Goal: Task Accomplishment & Management: Manage account settings

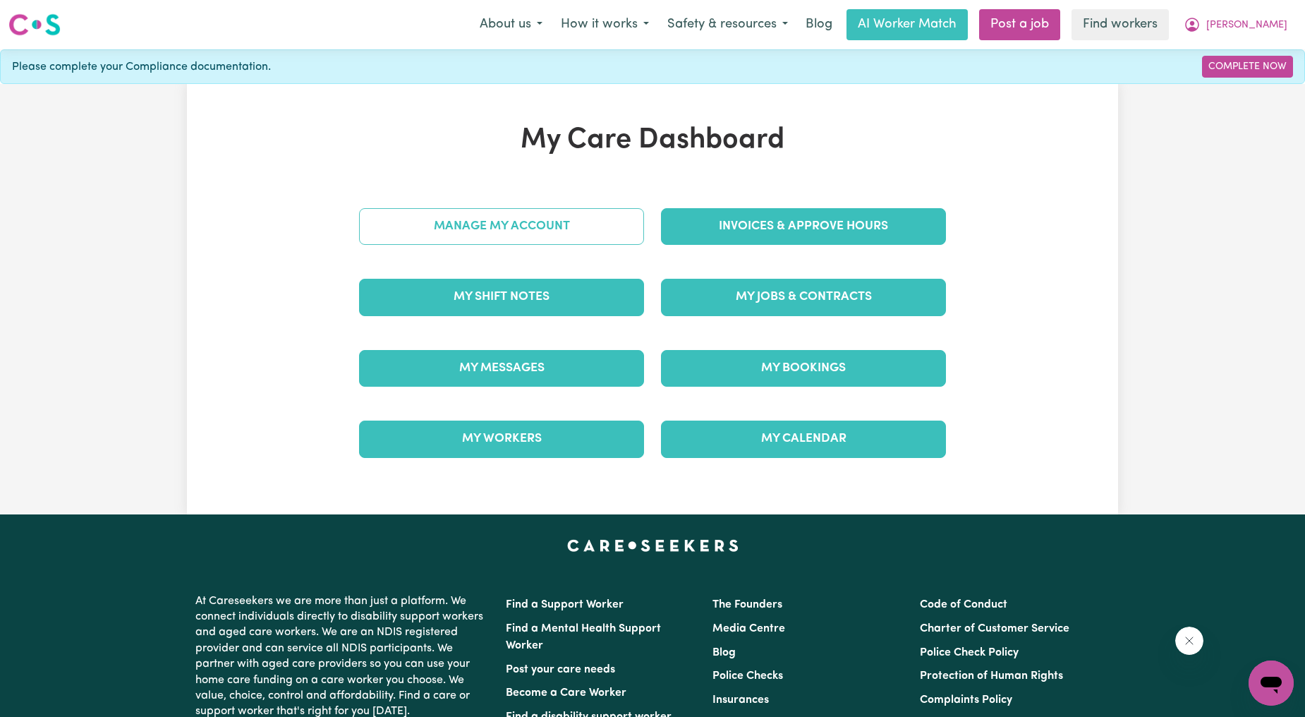
click at [519, 231] on link "Manage My Account" at bounding box center [501, 226] width 285 height 37
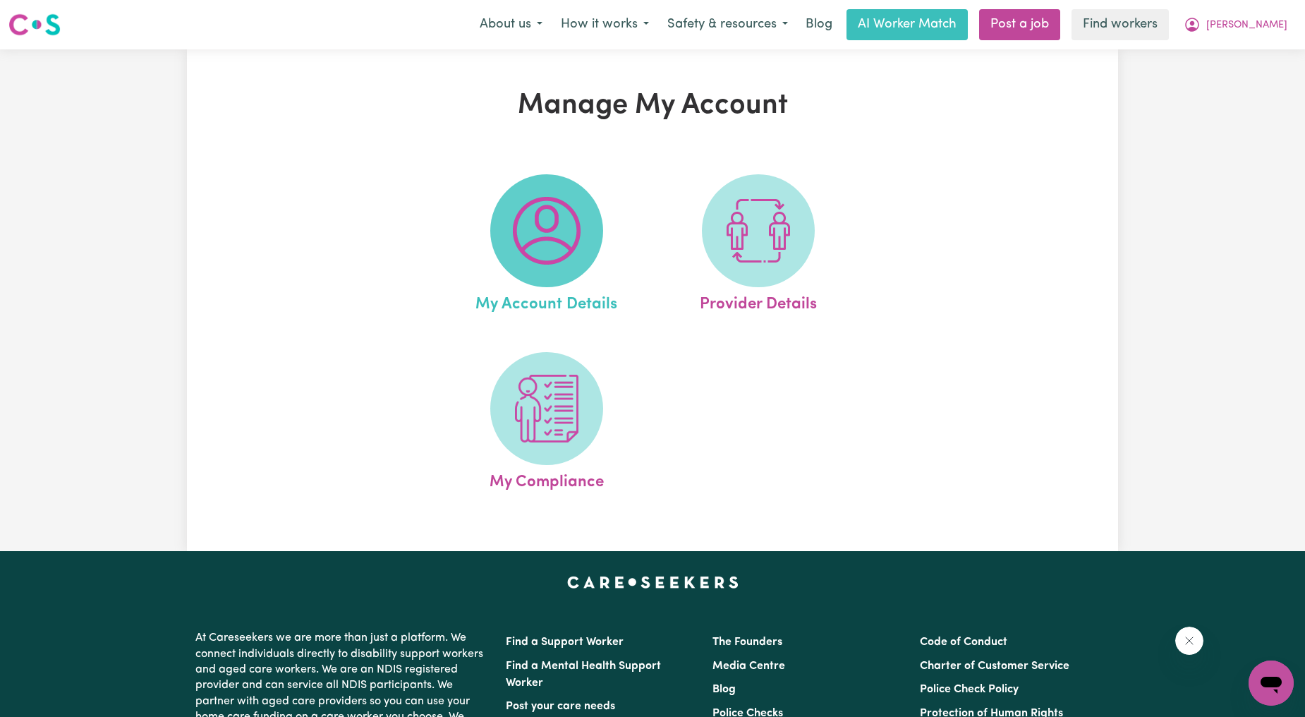
click at [535, 246] on img at bounding box center [547, 231] width 68 height 68
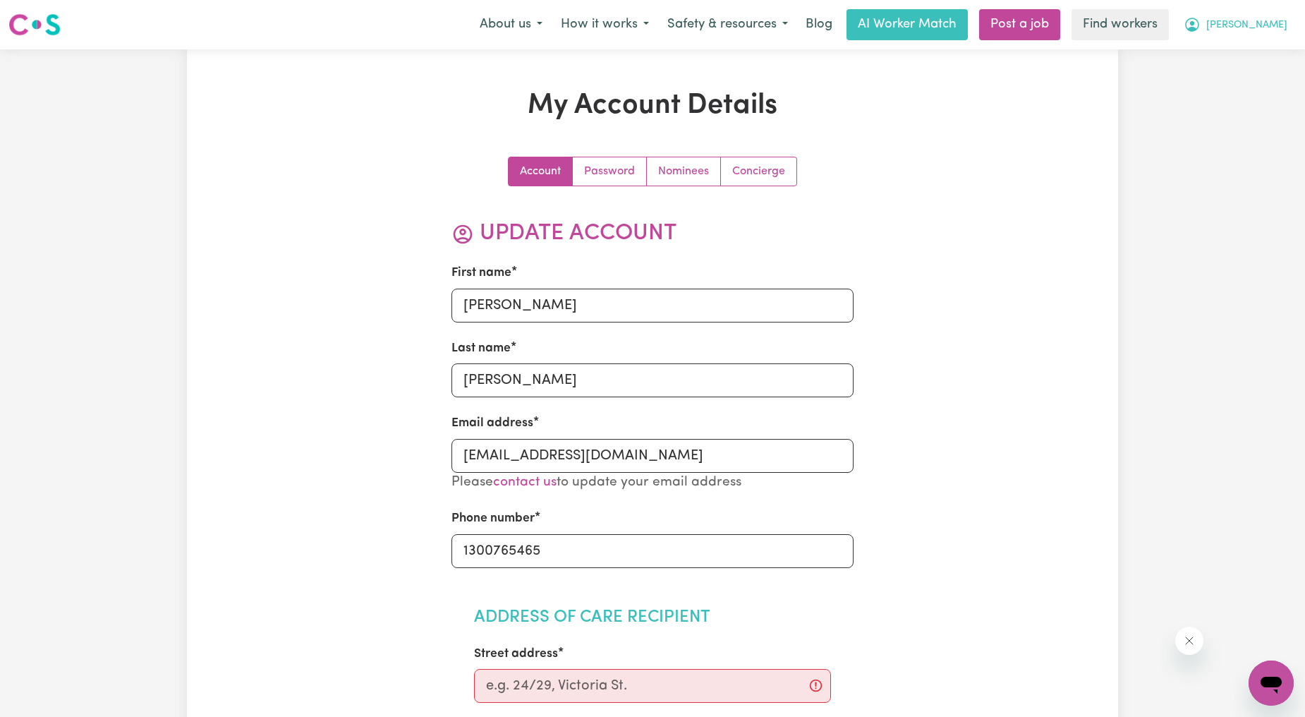
click at [1244, 26] on span "[PERSON_NAME]" at bounding box center [1247, 26] width 81 height 16
click at [1240, 47] on link "My Dashboard" at bounding box center [1240, 55] width 111 height 27
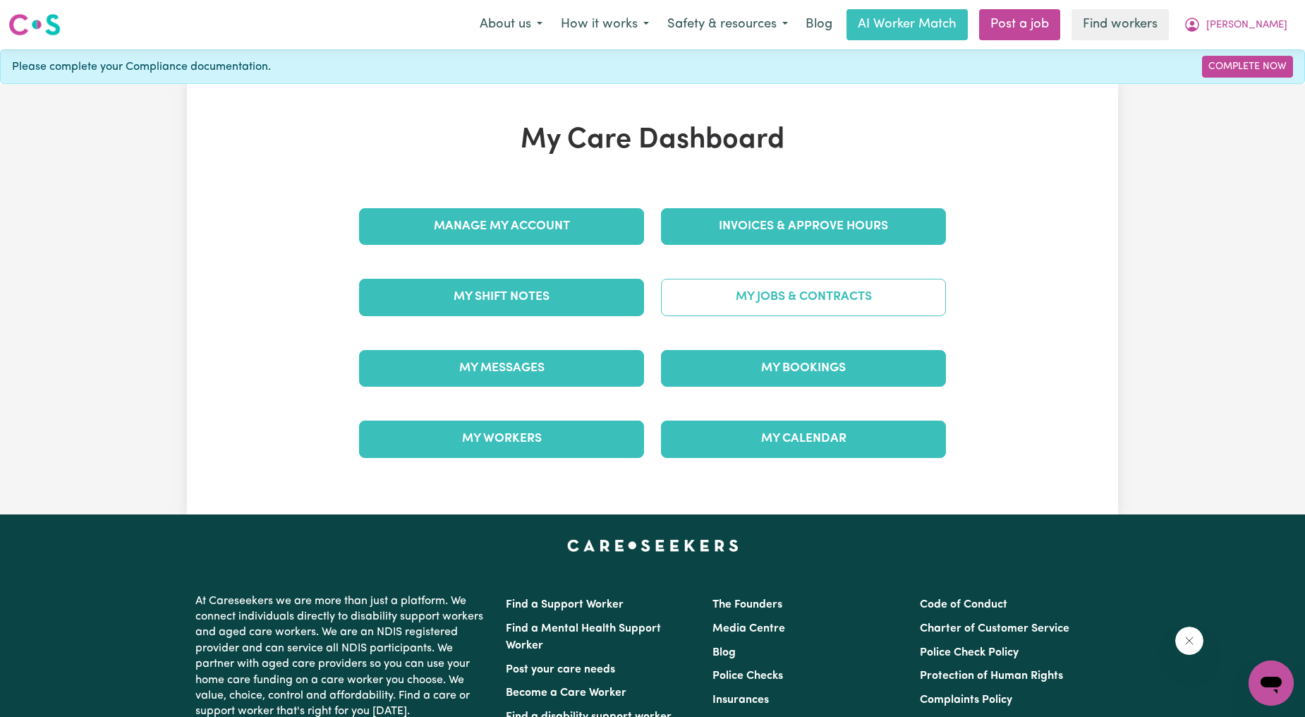
click at [857, 315] on link "My Jobs & Contracts" at bounding box center [803, 297] width 285 height 37
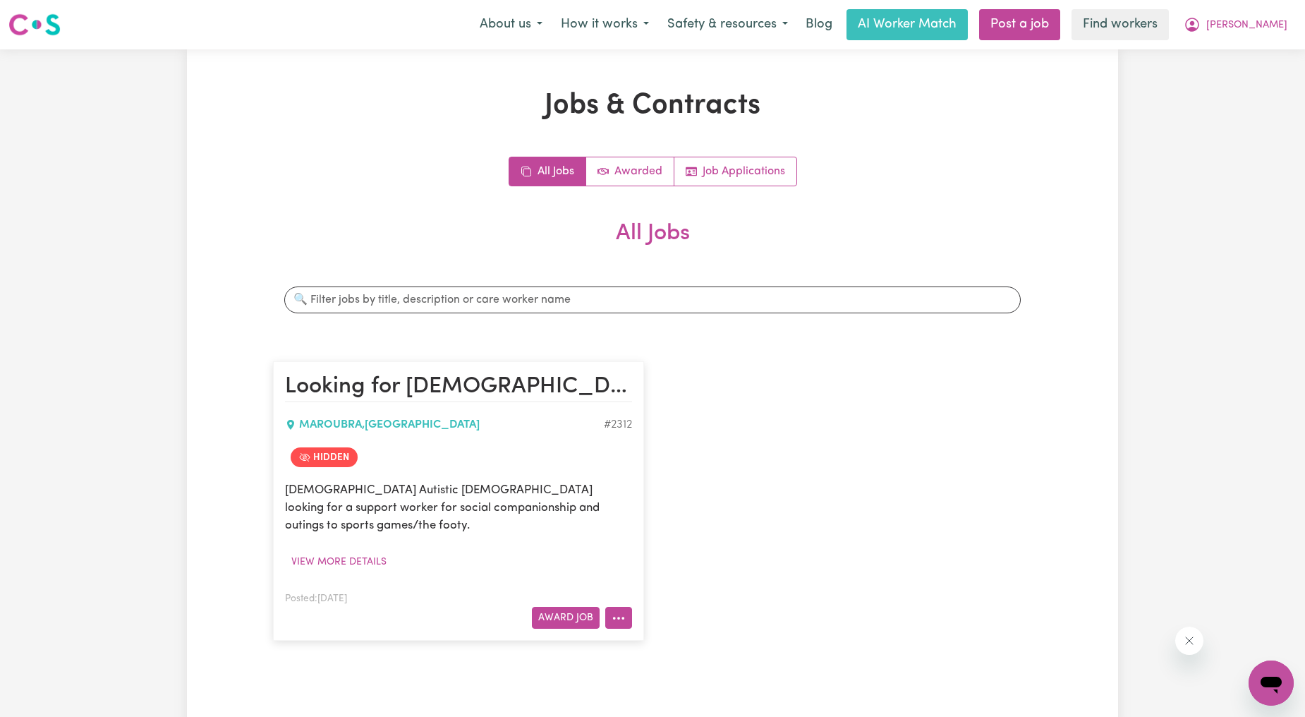
click at [622, 607] on button "More options" at bounding box center [618, 618] width 27 height 22
click at [947, 384] on div "Looking for male support worker MAROUBRA , New South Wales # 2312 Hidden 31yo A…" at bounding box center [653, 501] width 776 height 308
click at [1265, 32] on span "[PERSON_NAME]" at bounding box center [1247, 26] width 81 height 16
click at [1248, 48] on link "My Dashboard" at bounding box center [1240, 55] width 111 height 27
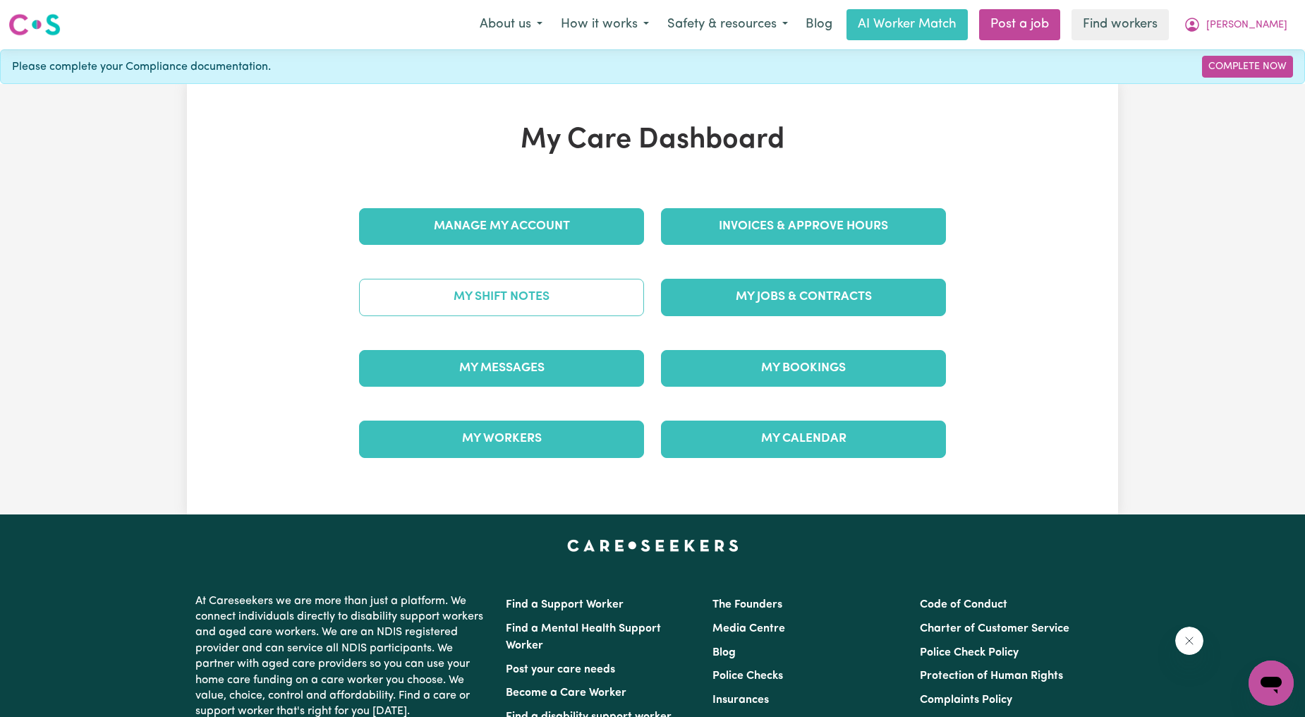
click at [569, 312] on link "My Shift Notes" at bounding box center [501, 297] width 285 height 37
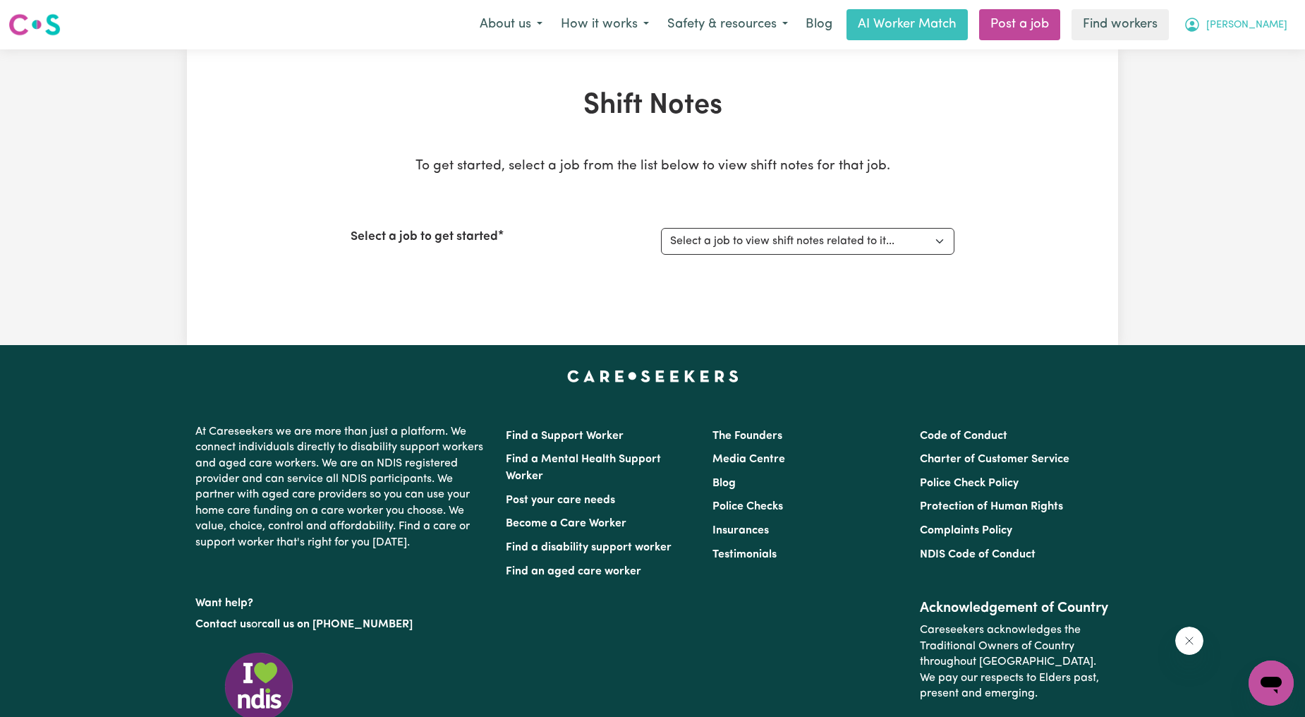
click at [1243, 23] on span "[PERSON_NAME]" at bounding box center [1247, 26] width 81 height 16
click at [1226, 51] on link "My Dashboard" at bounding box center [1240, 55] width 111 height 27
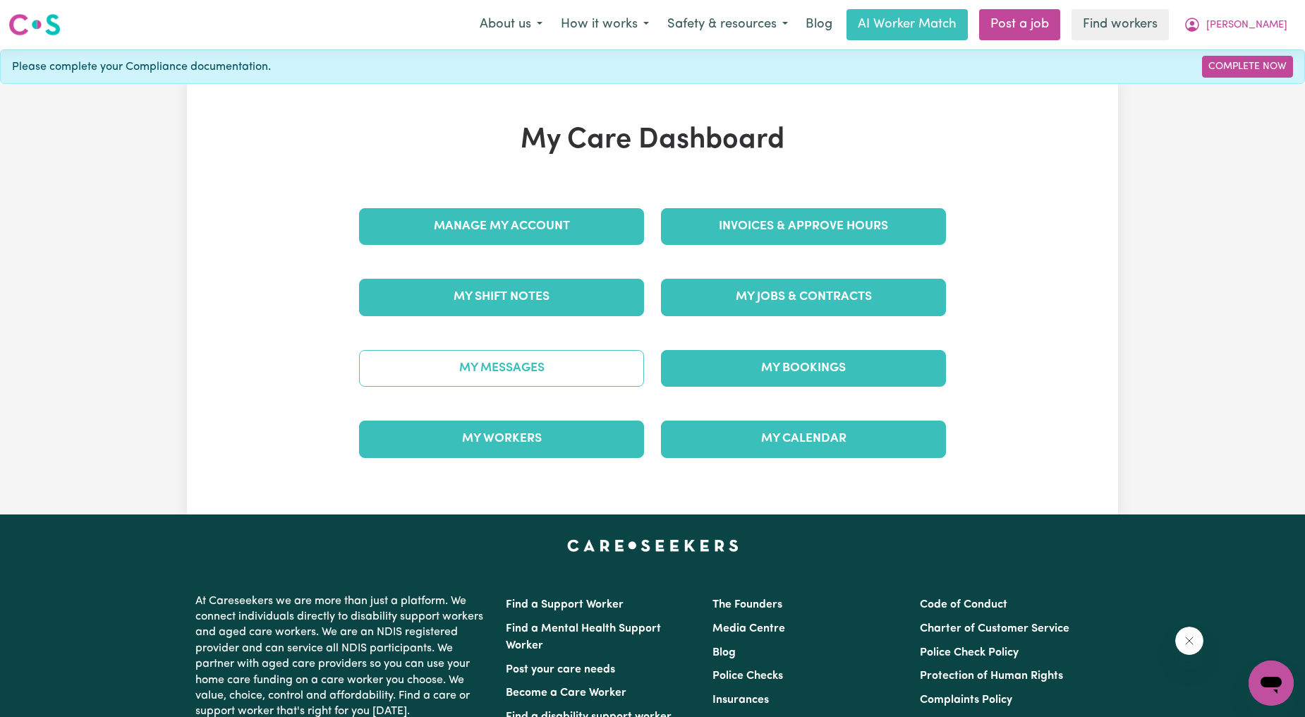
click at [454, 368] on link "My Messages" at bounding box center [501, 368] width 285 height 37
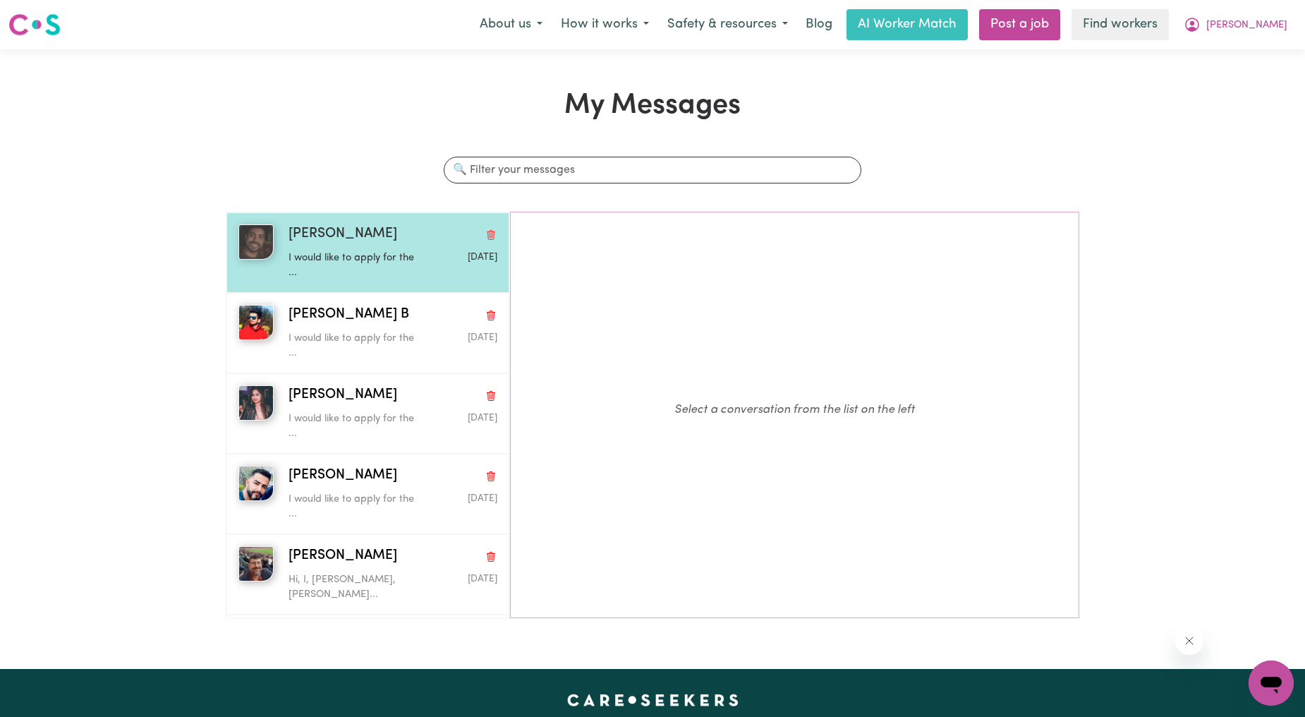
click at [335, 257] on p "I would like to apply for the ..." at bounding box center [359, 266] width 140 height 30
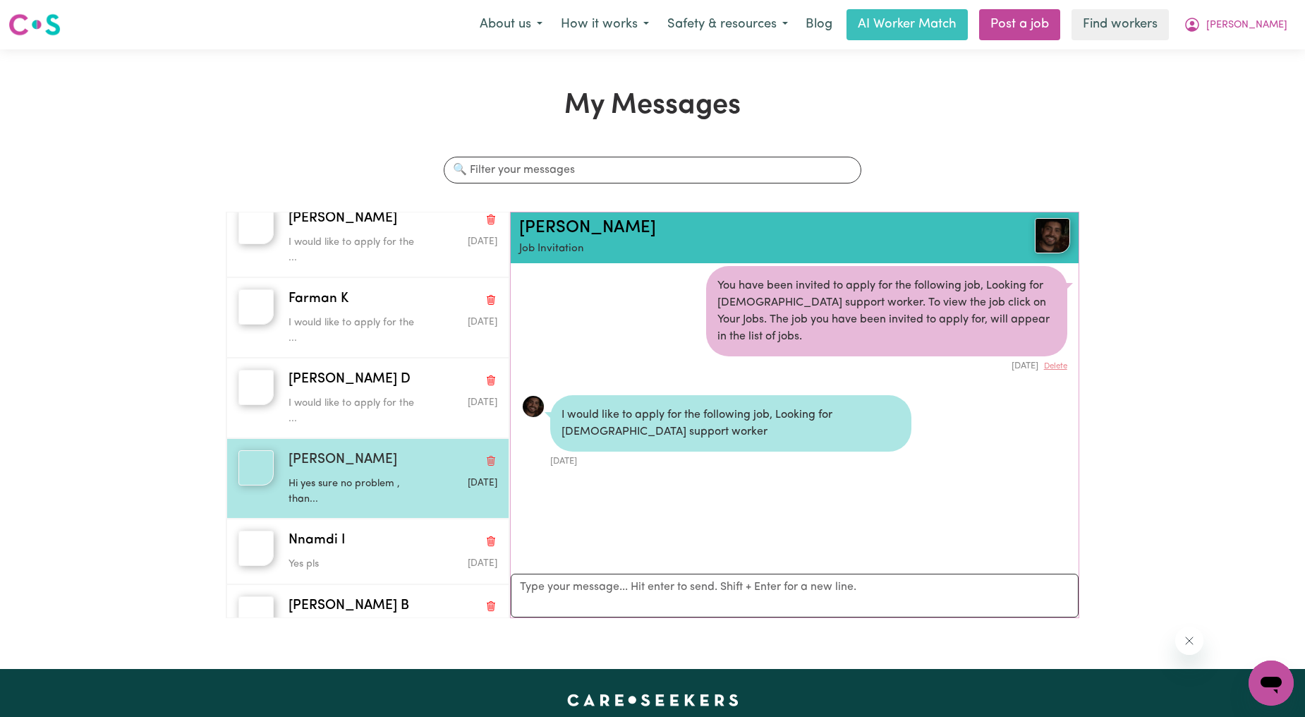
scroll to position [707, 0]
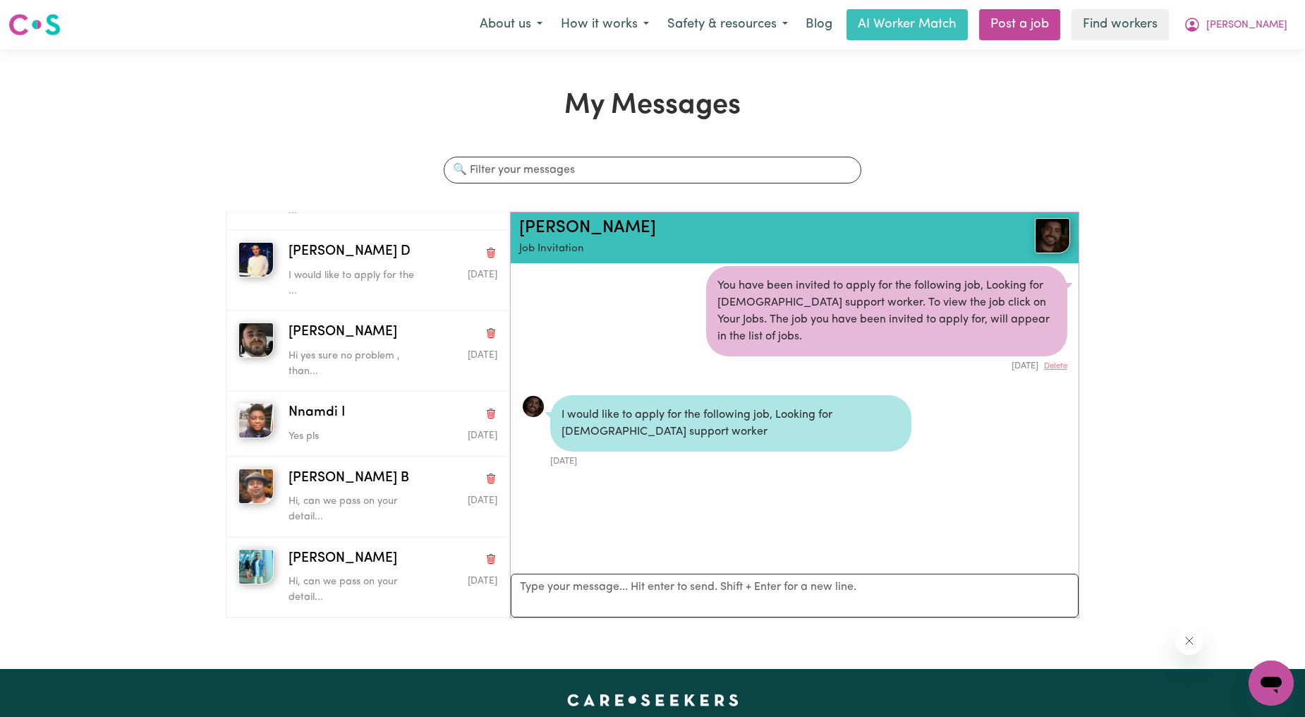
click at [1225, 95] on div "My Messages Search conversations Denis T I would like to apply for the ... Feb …" at bounding box center [652, 359] width 1305 height 541
click at [1259, 36] on button "[PERSON_NAME]" at bounding box center [1236, 25] width 122 height 30
click at [1235, 44] on link "My Dashboard" at bounding box center [1240, 55] width 111 height 27
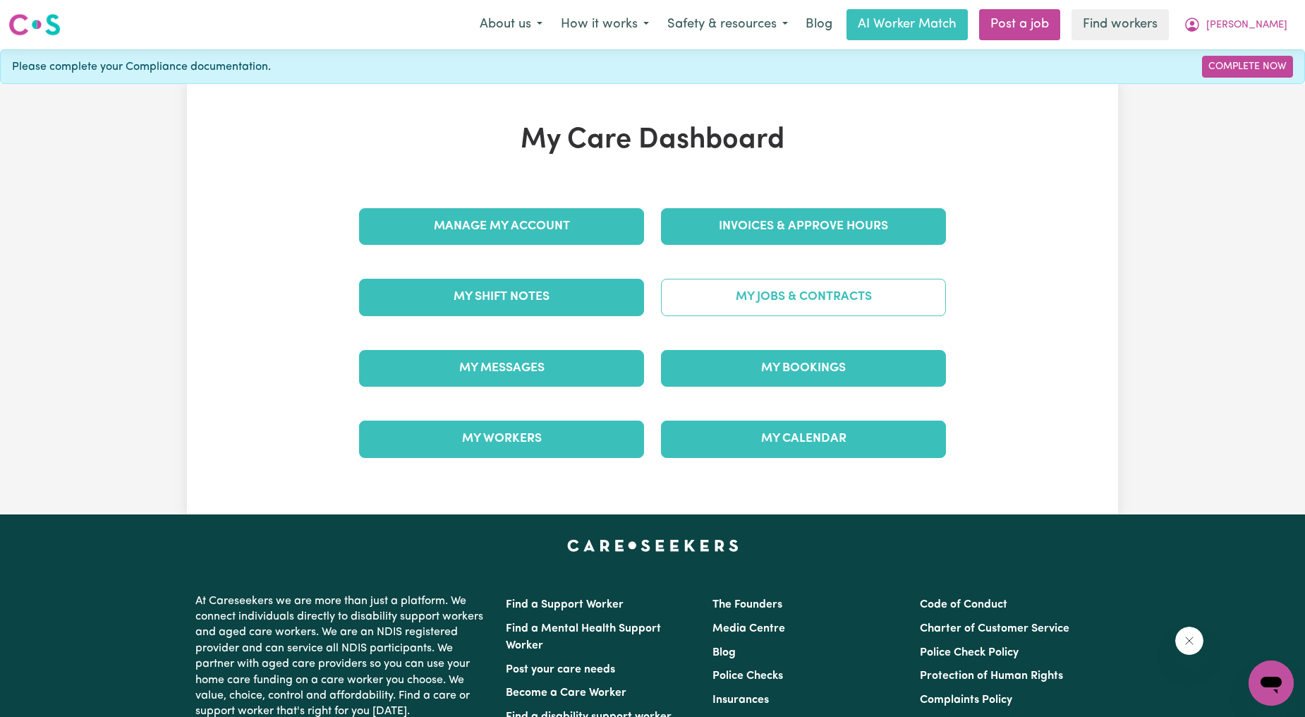
click at [770, 286] on link "My Jobs & Contracts" at bounding box center [803, 297] width 285 height 37
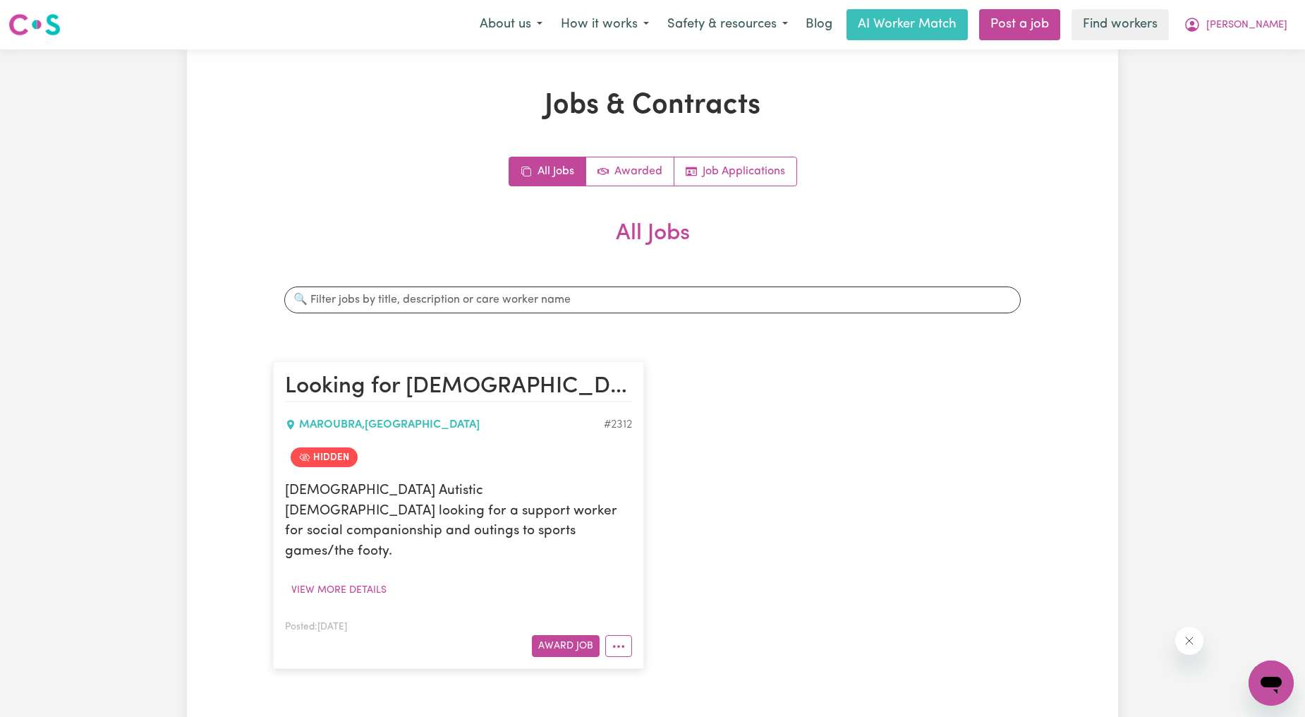
click at [730, 191] on div "All Jobs Awarded Job Applications All Jobs Search jobs Looking for male support…" at bounding box center [652, 420] width 759 height 526
click at [720, 179] on link "Job Applications" at bounding box center [736, 171] width 122 height 28
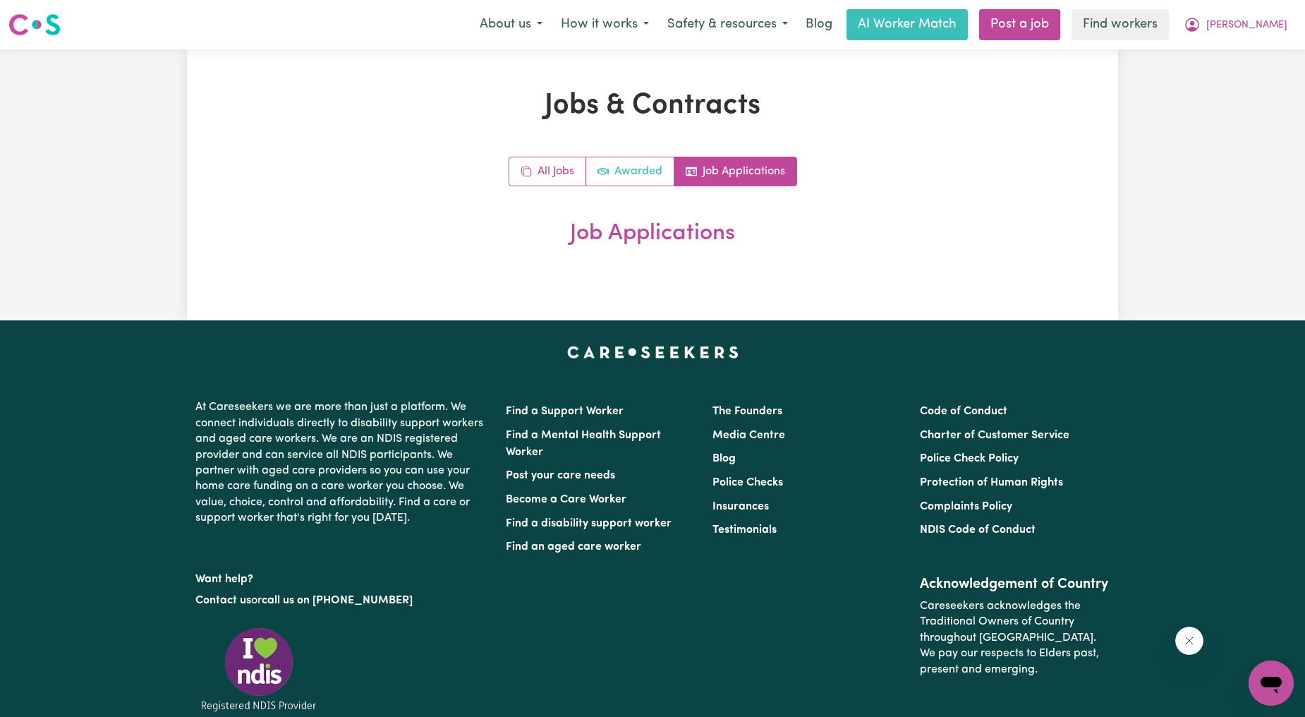
click at [646, 168] on link "Awarded" at bounding box center [630, 171] width 88 height 28
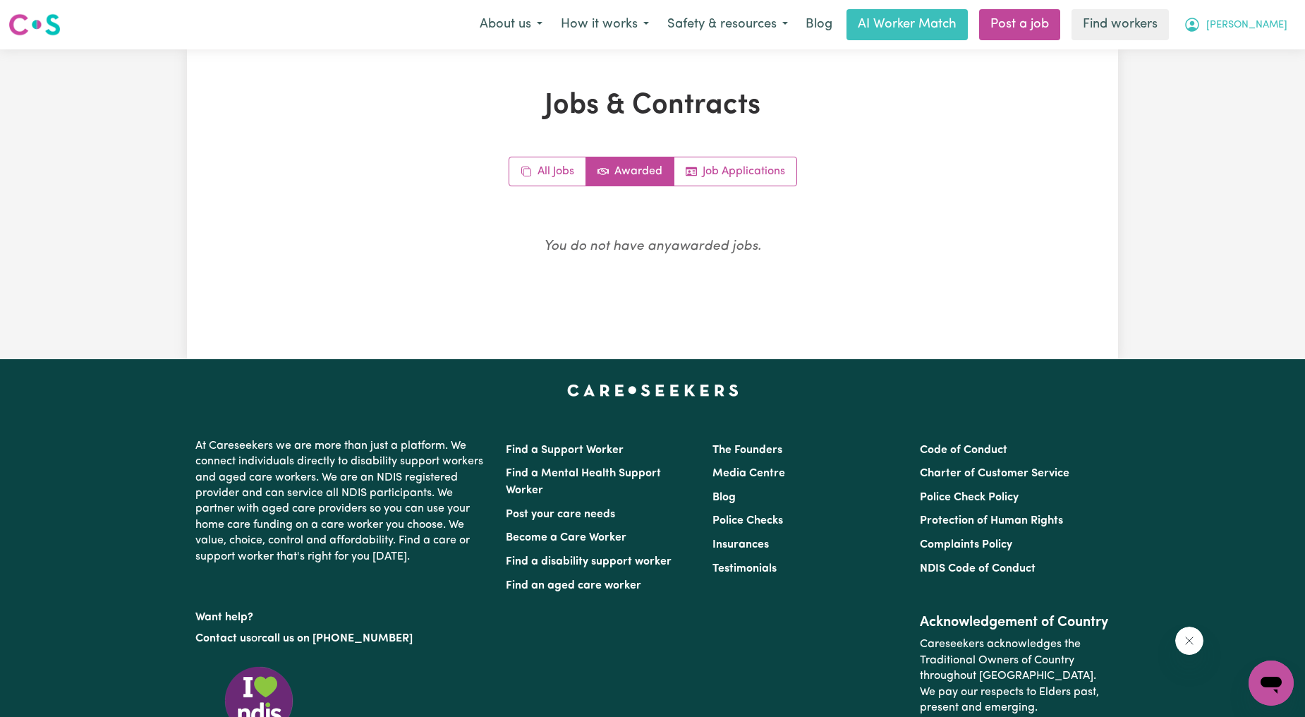
click at [1243, 27] on span "[PERSON_NAME]" at bounding box center [1247, 26] width 81 height 16
click at [1205, 52] on link "My Dashboard" at bounding box center [1240, 55] width 111 height 27
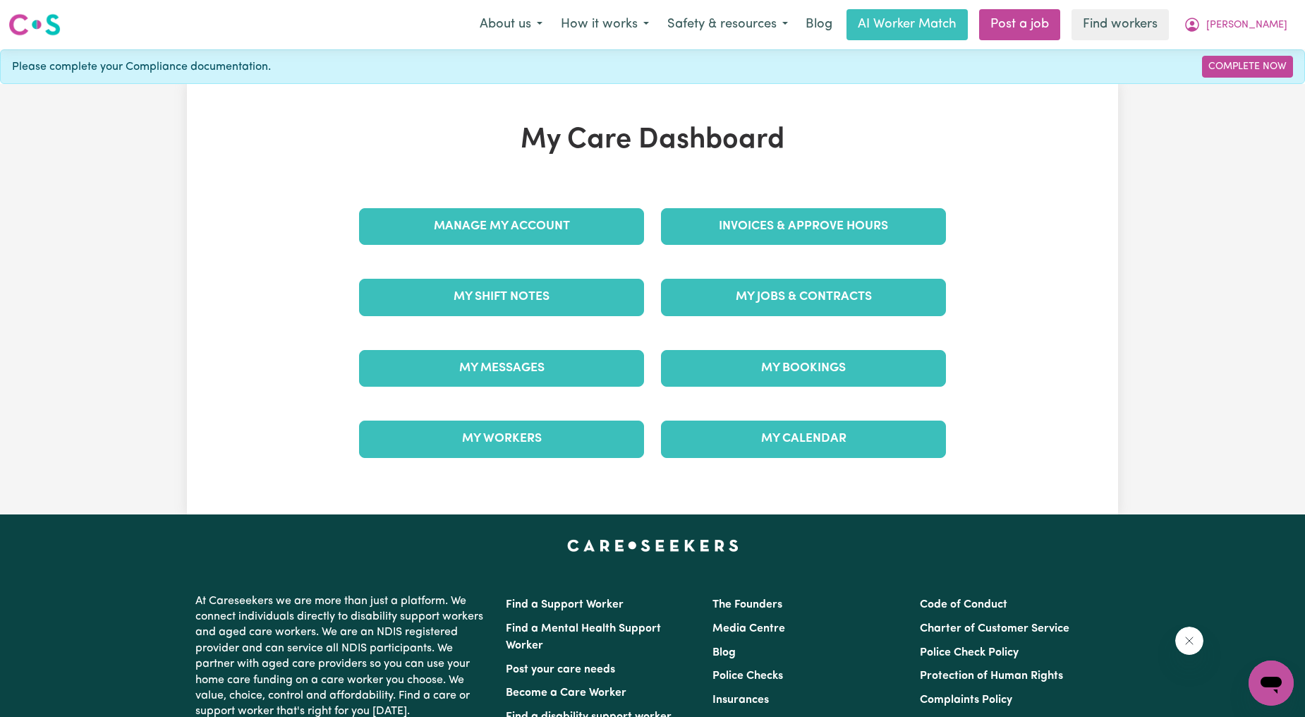
click at [725, 198] on div "Invoices & Approve Hours" at bounding box center [804, 226] width 302 height 71
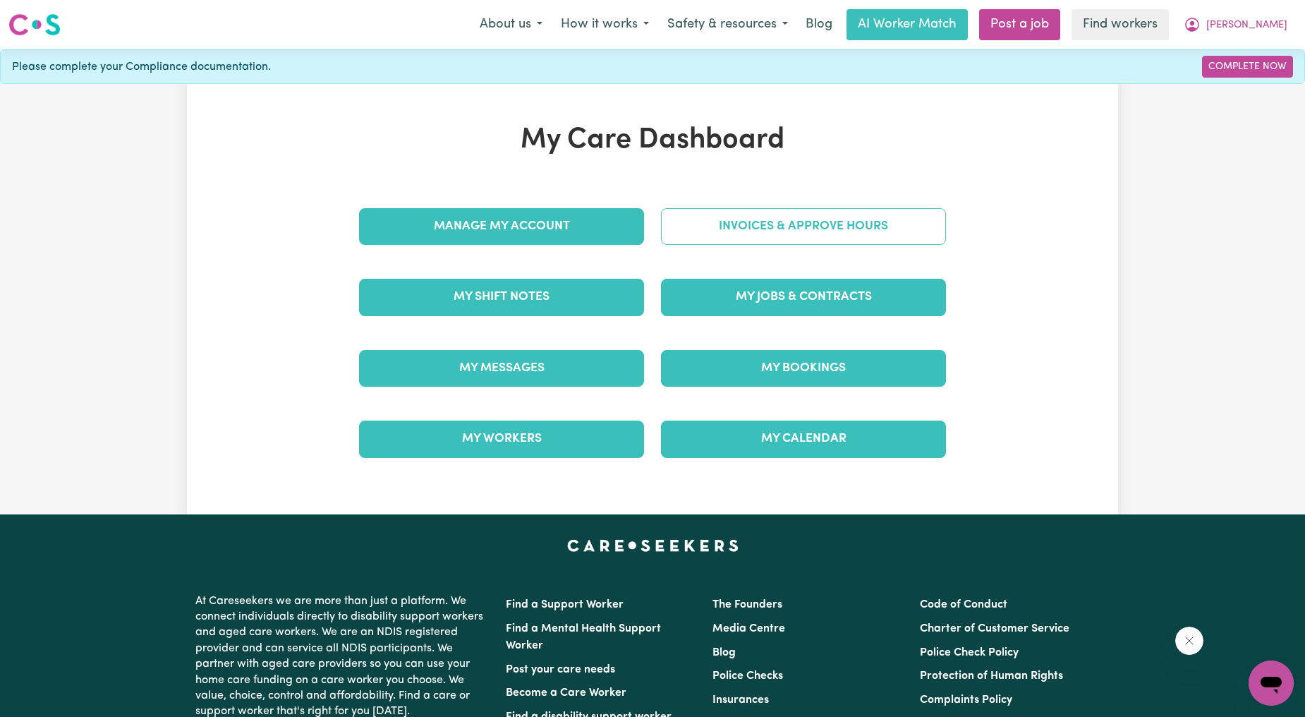
click at [728, 219] on link "Invoices & Approve Hours" at bounding box center [803, 226] width 285 height 37
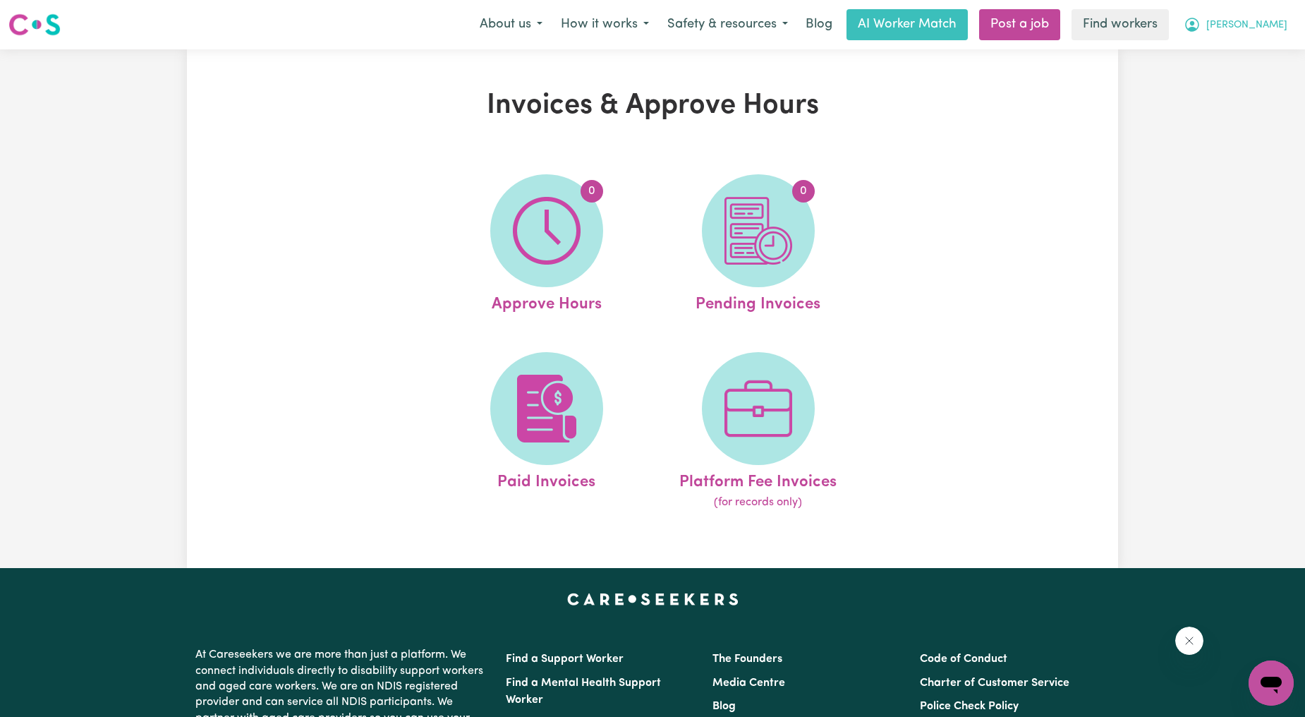
click at [1256, 33] on button "[PERSON_NAME]" at bounding box center [1236, 25] width 122 height 30
click at [1193, 52] on link "My Dashboard" at bounding box center [1240, 55] width 111 height 27
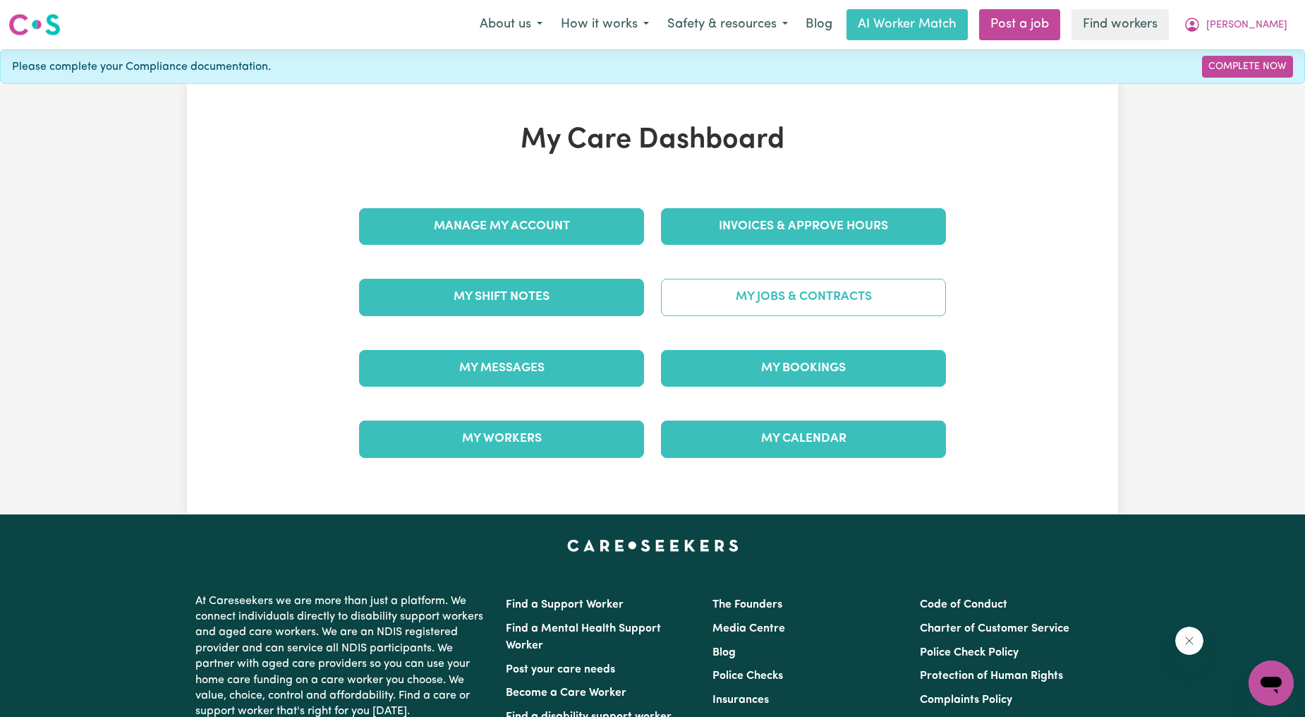
click at [752, 297] on link "My Jobs & Contracts" at bounding box center [803, 297] width 285 height 37
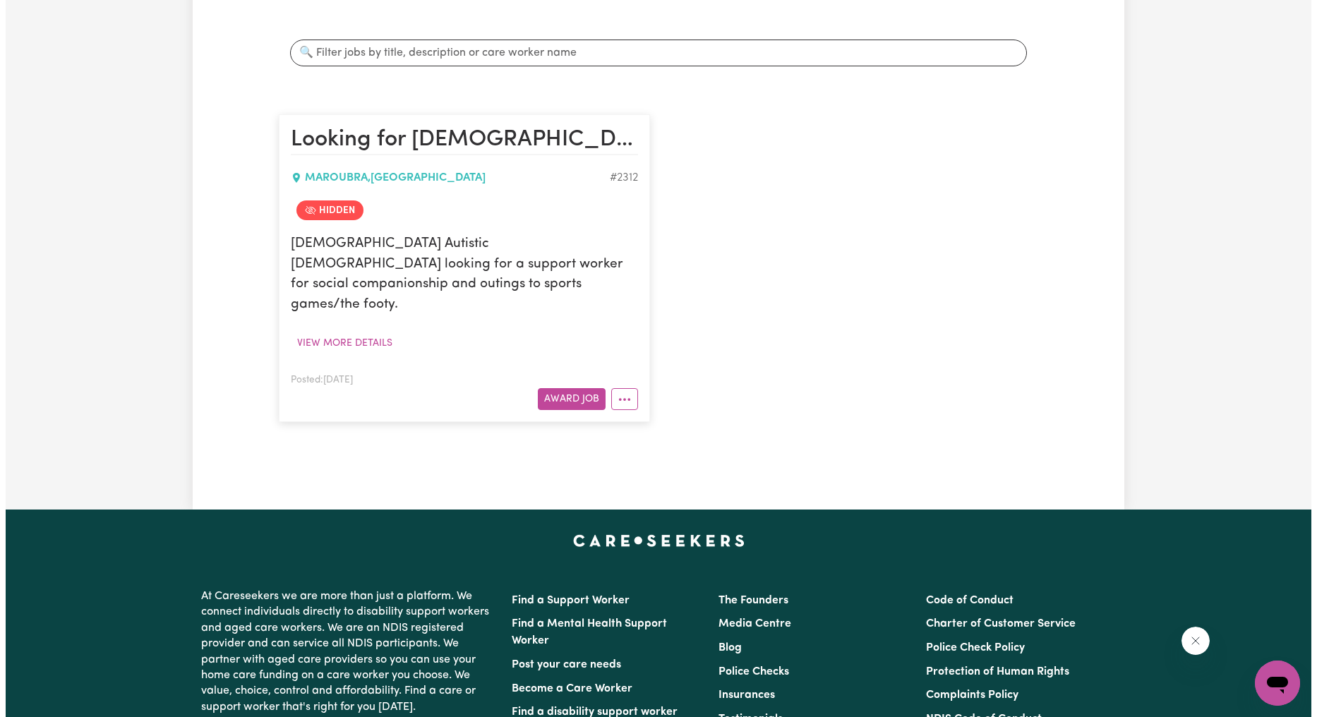
scroll to position [261, 0]
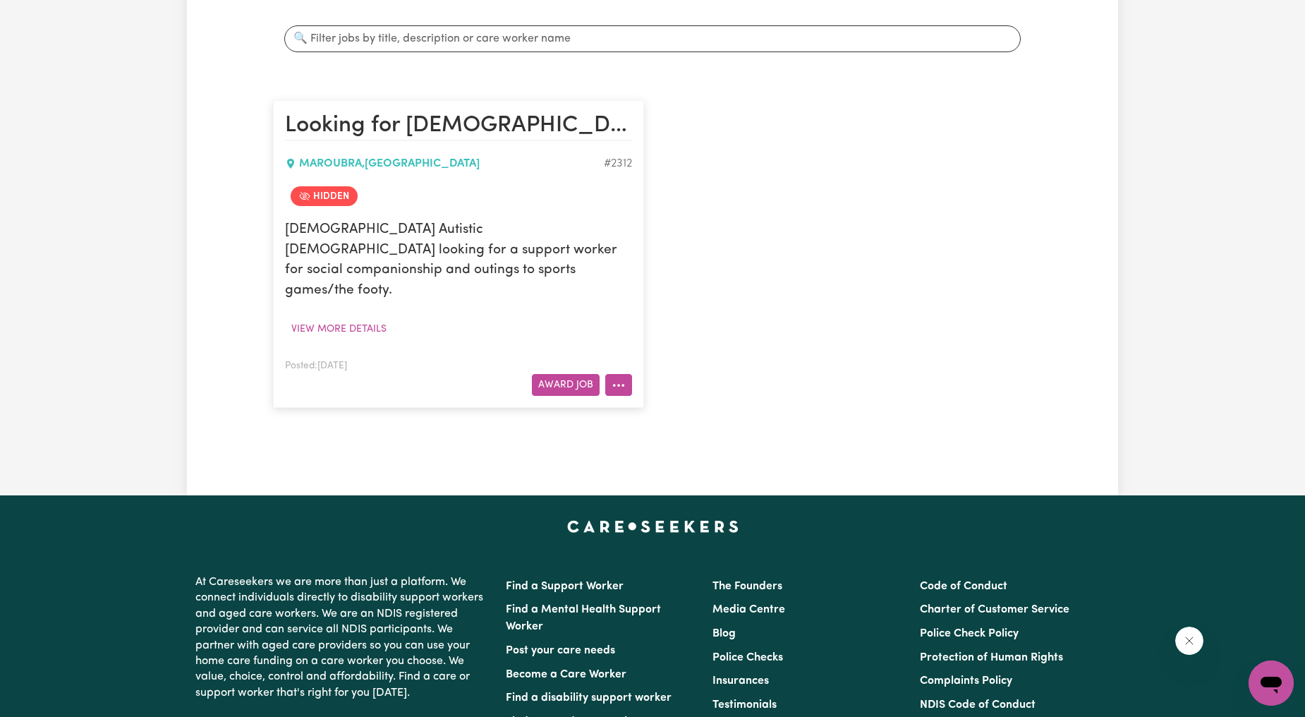
click at [626, 374] on button "More options" at bounding box center [618, 385] width 27 height 22
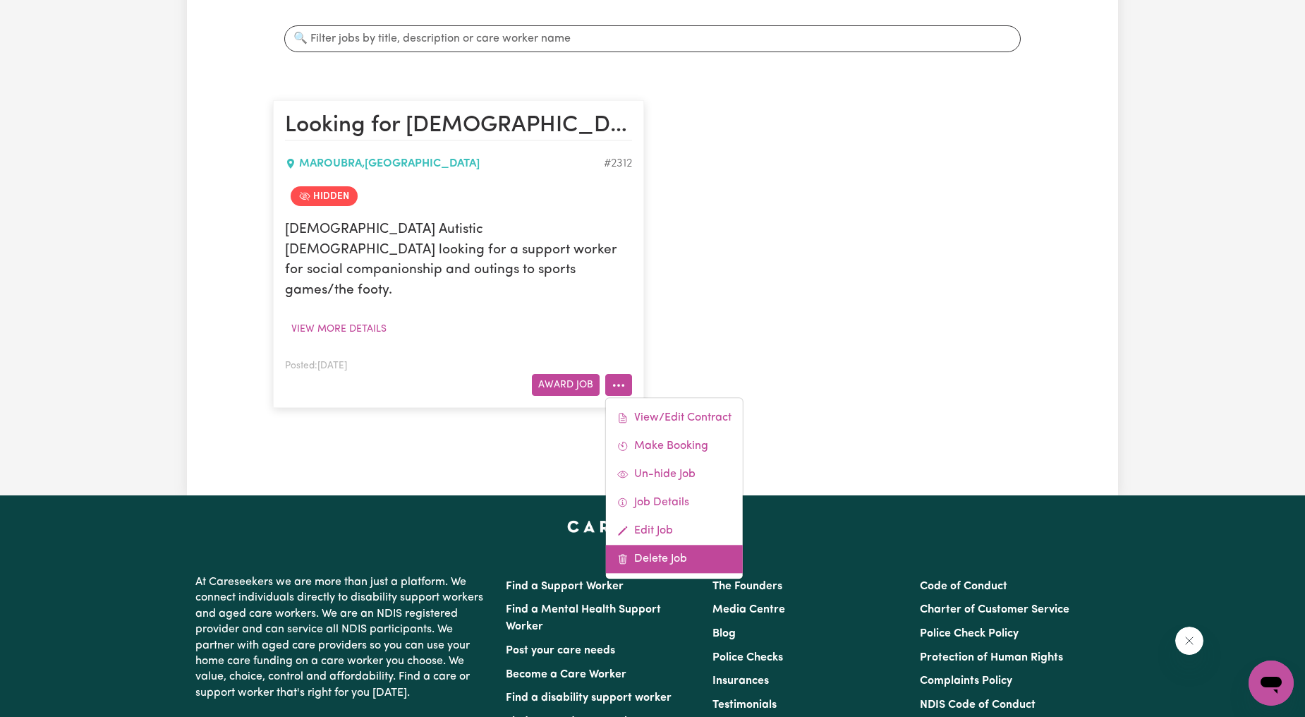
click at [668, 549] on link "Delete Job" at bounding box center [674, 559] width 137 height 28
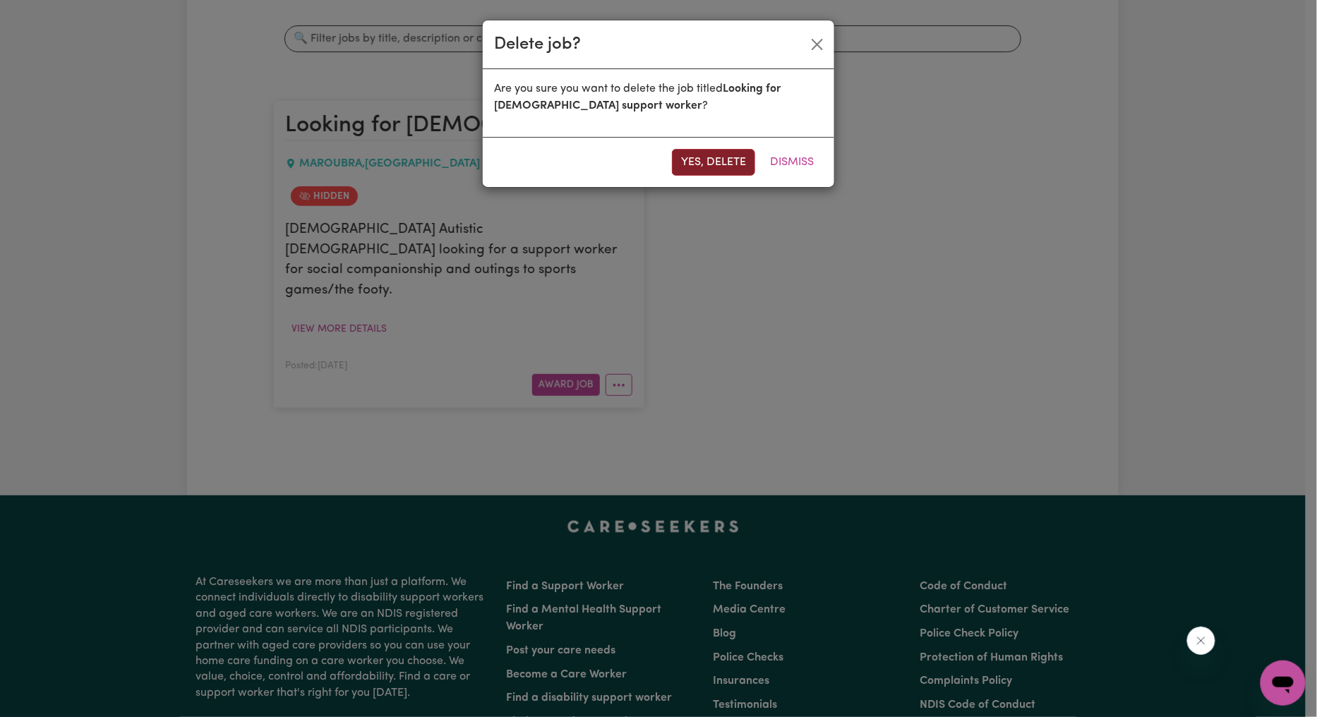
click at [700, 157] on button "Yes, delete" at bounding box center [713, 162] width 83 height 27
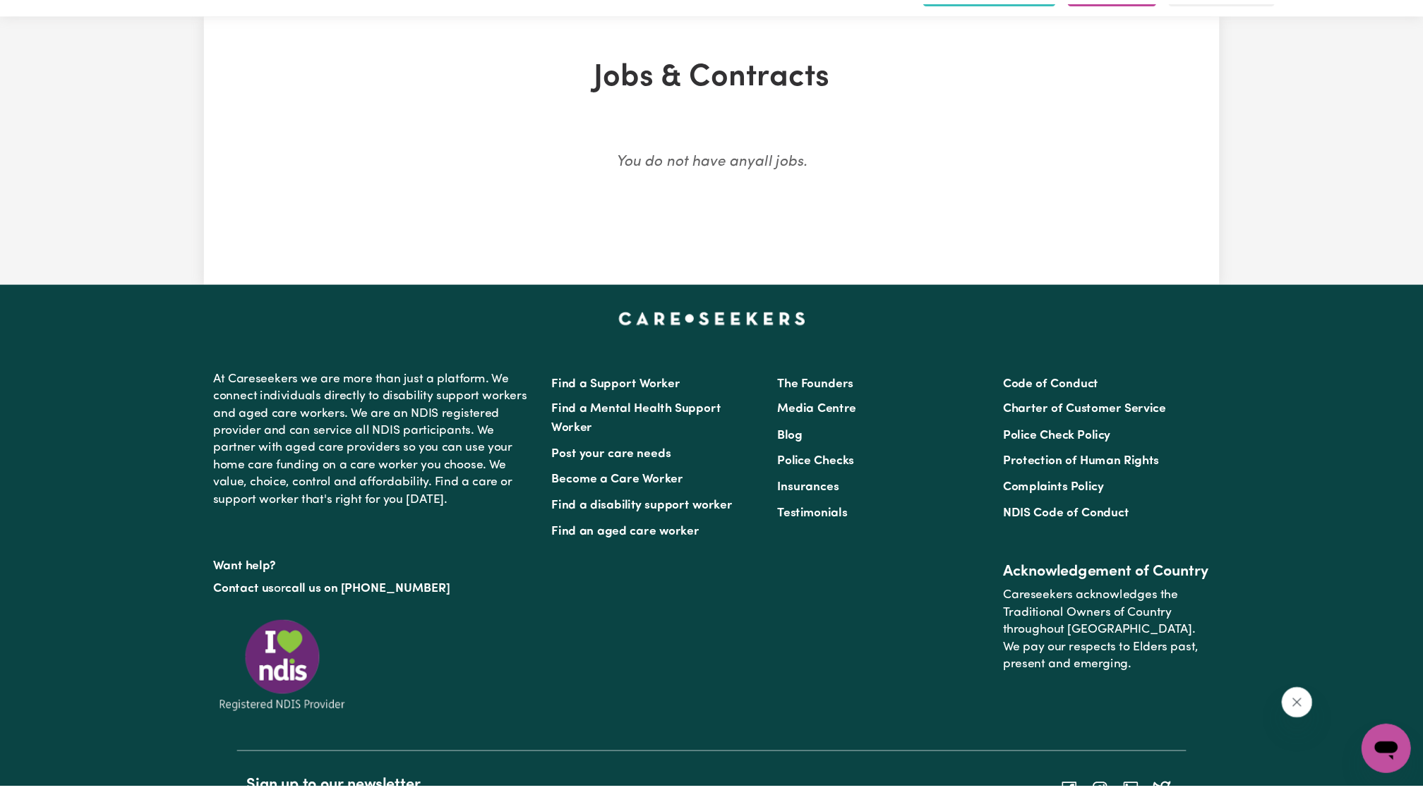
scroll to position [0, 0]
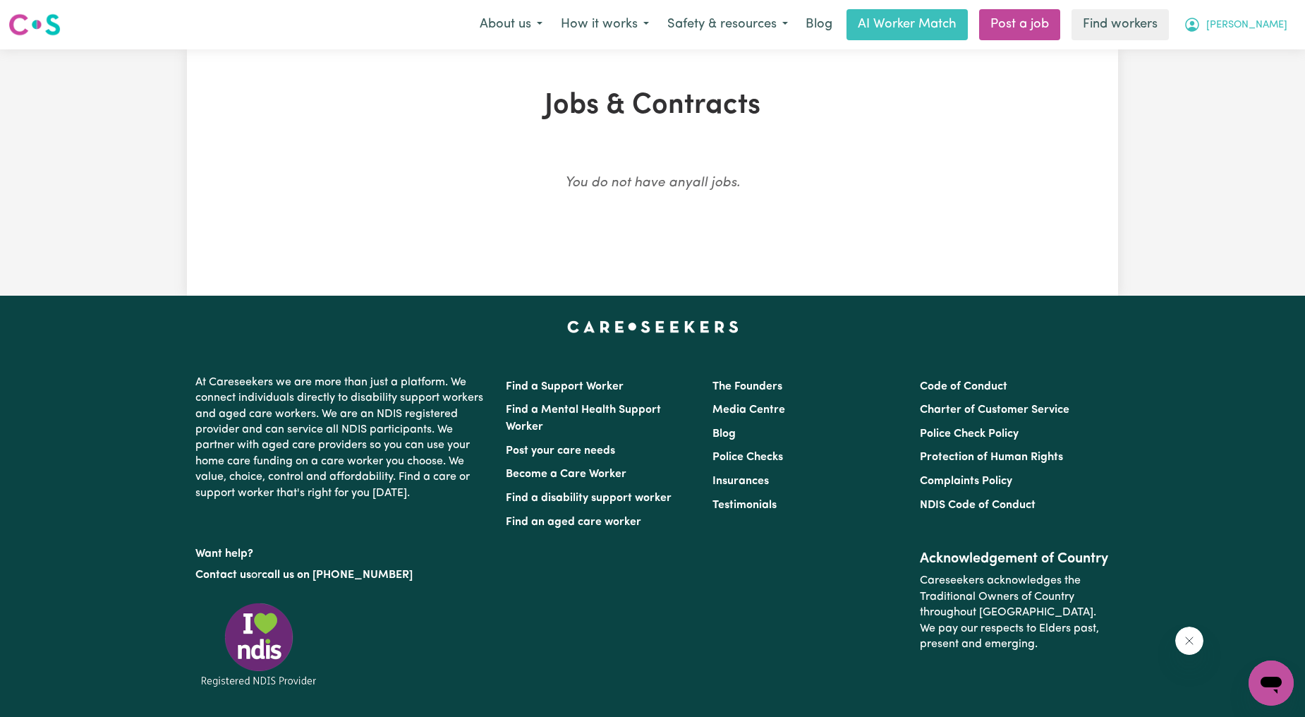
click at [1257, 29] on span "[PERSON_NAME]" at bounding box center [1247, 26] width 81 height 16
click at [1235, 42] on link "My Dashboard" at bounding box center [1240, 55] width 111 height 27
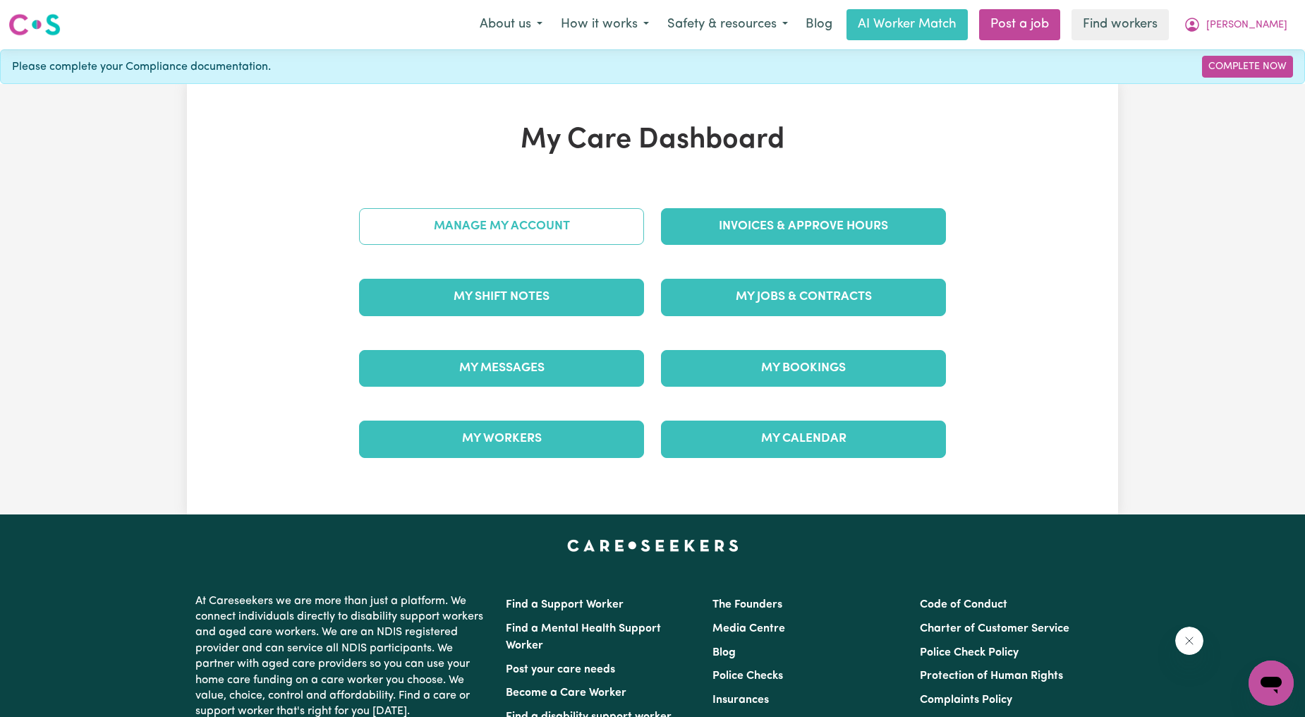
click at [609, 241] on link "Manage My Account" at bounding box center [501, 226] width 285 height 37
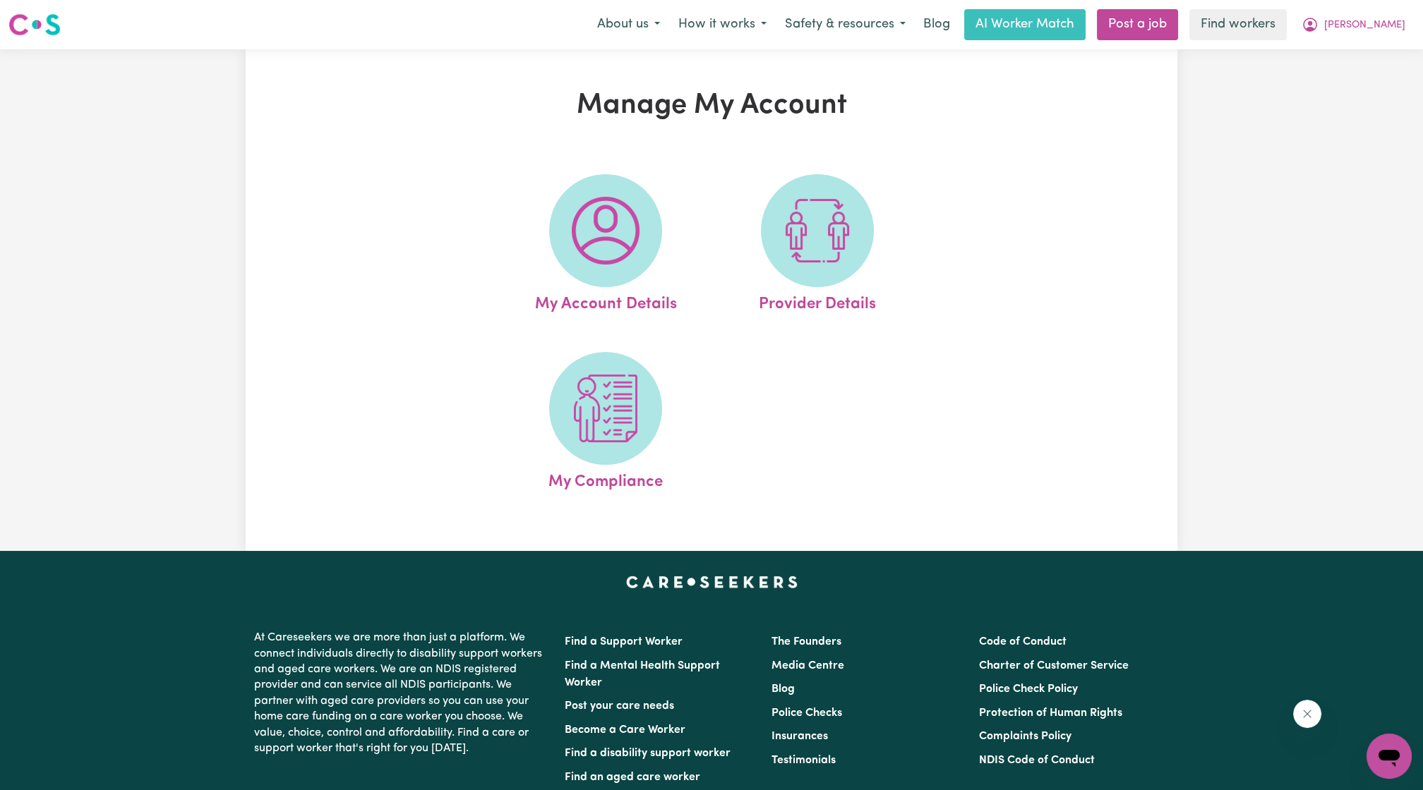
click at [1135, 245] on div "Manage My Account My Account Details Provider Details My Compliance" at bounding box center [711, 300] width 931 height 423
click at [1370, 29] on span "[PERSON_NAME]" at bounding box center [1364, 26] width 81 height 16
click at [1368, 49] on link "My Dashboard" at bounding box center [1357, 55] width 111 height 27
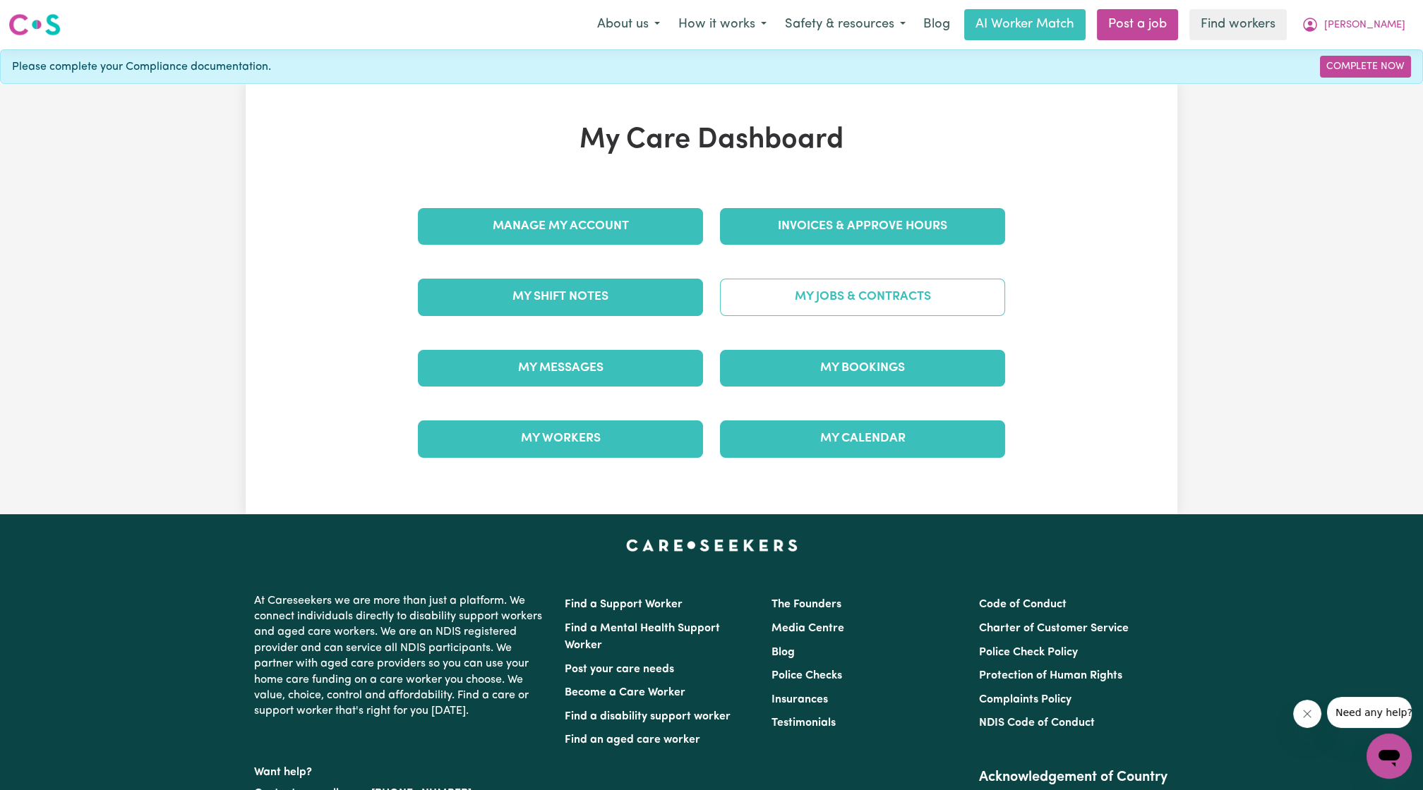
click at [856, 298] on link "My Jobs & Contracts" at bounding box center [862, 297] width 285 height 37
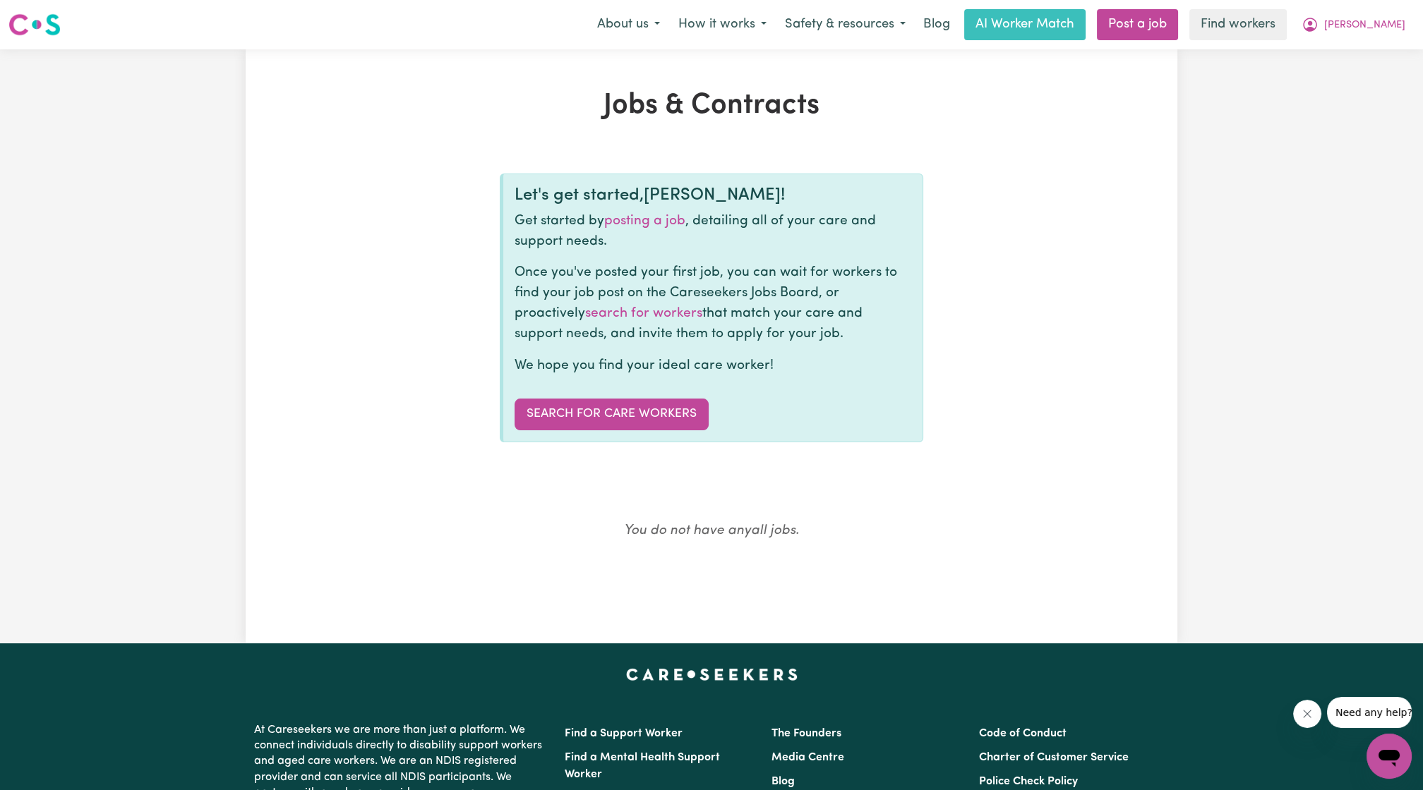
drag, startPoint x: 1085, startPoint y: 332, endPoint x: 1179, endPoint y: 217, distance: 148.9
click at [1088, 327] on div "Let's get started, [PERSON_NAME] ! Get started by posting a job , detailing all…" at bounding box center [711, 314] width 759 height 314
click at [1359, 28] on span "[PERSON_NAME]" at bounding box center [1364, 26] width 81 height 16
click at [1348, 40] on div "About us How it works Safety & resources Blog AI Worker Match Post a job Find w…" at bounding box center [1001, 24] width 826 height 31
click at [1318, 32] on icon "My Account" at bounding box center [1309, 24] width 17 height 17
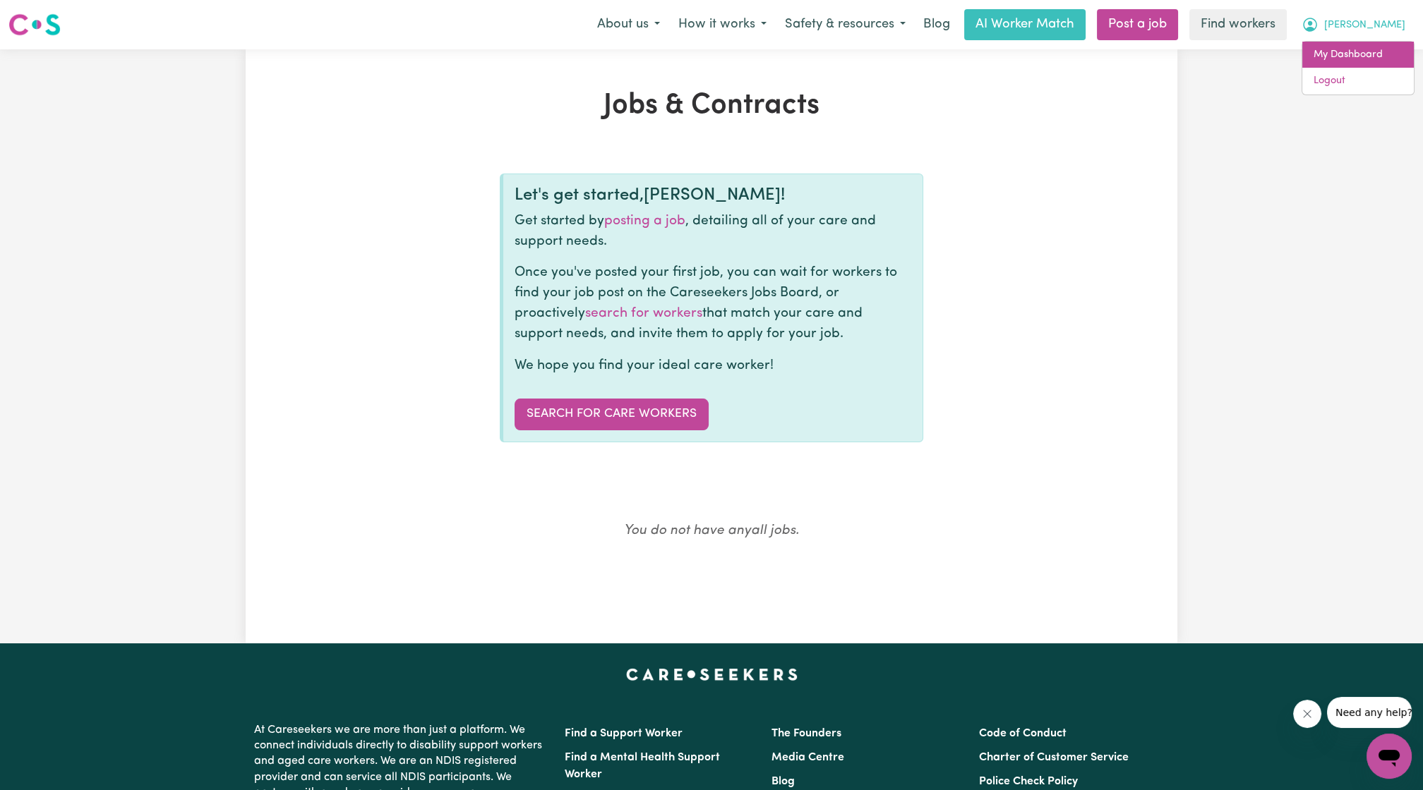
click at [1334, 49] on link "My Dashboard" at bounding box center [1357, 55] width 111 height 27
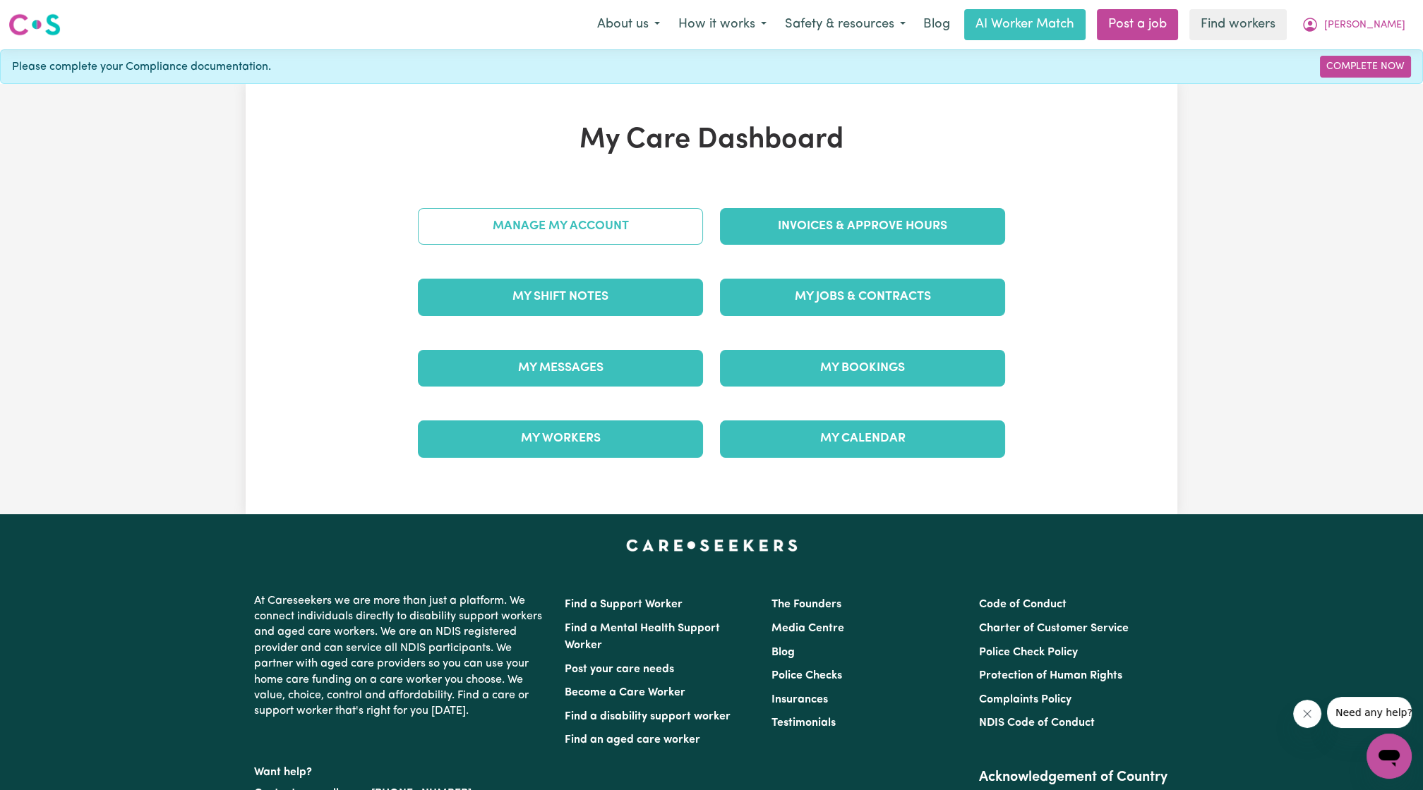
click at [464, 231] on link "Manage My Account" at bounding box center [560, 226] width 285 height 37
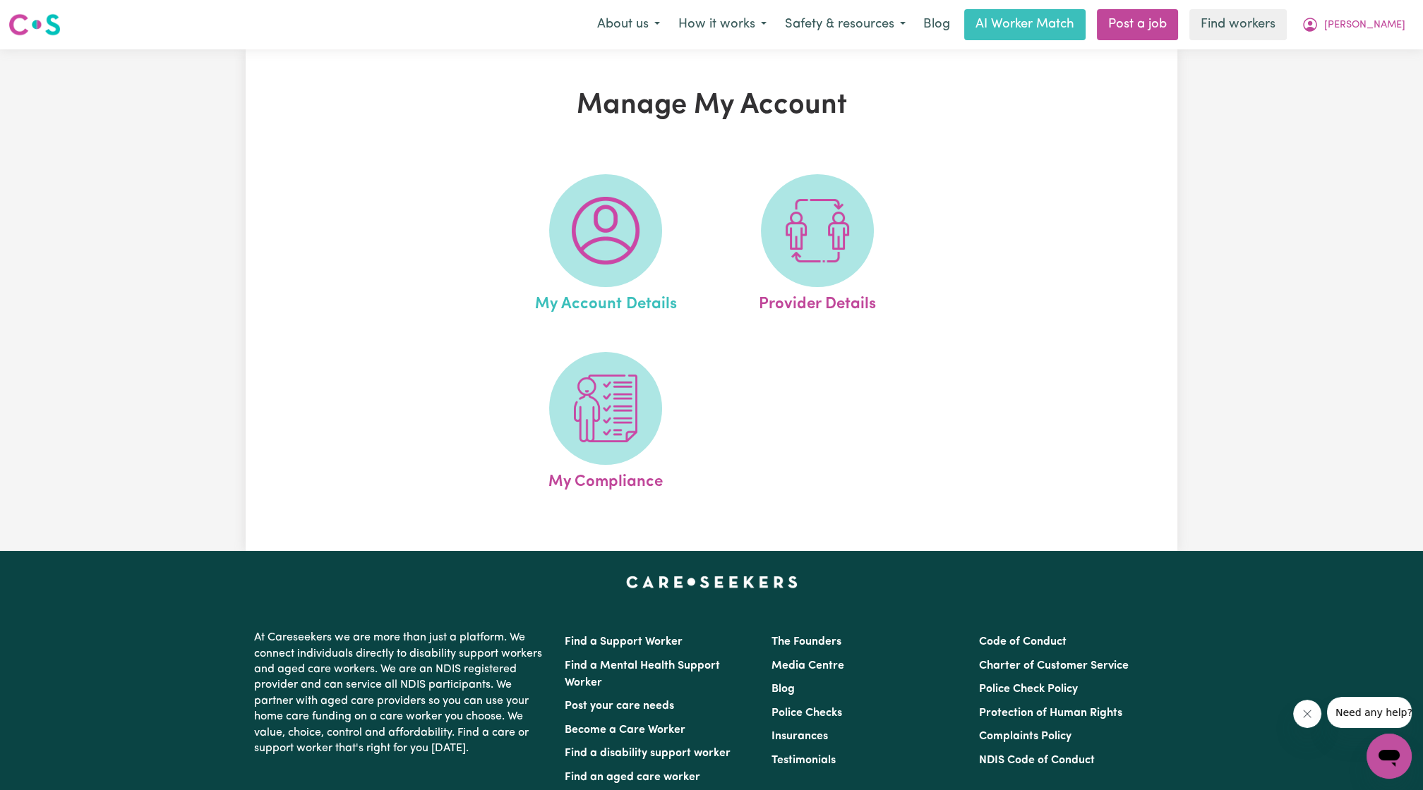
click at [669, 247] on link "My Account Details" at bounding box center [605, 245] width 203 height 143
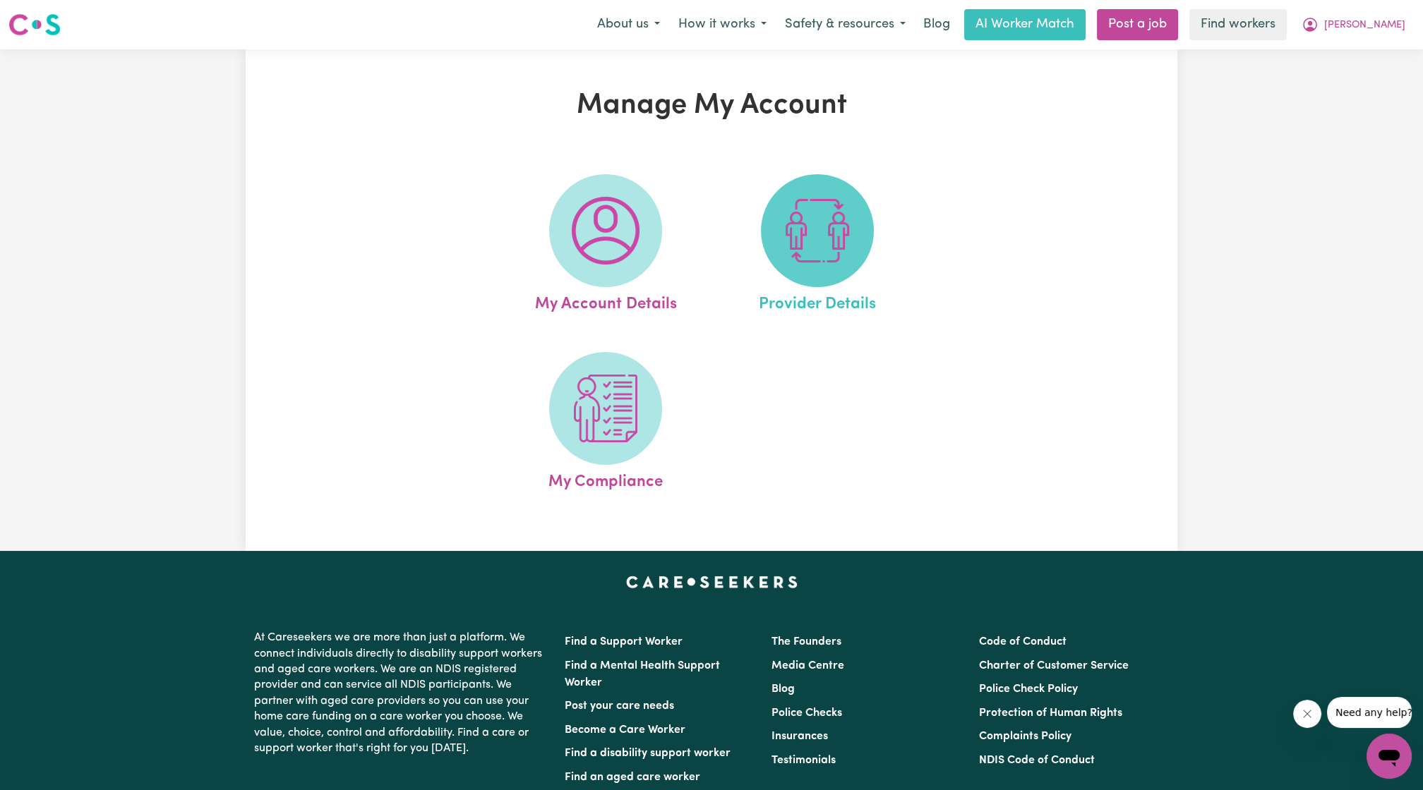
click at [800, 275] on span at bounding box center [817, 230] width 113 height 113
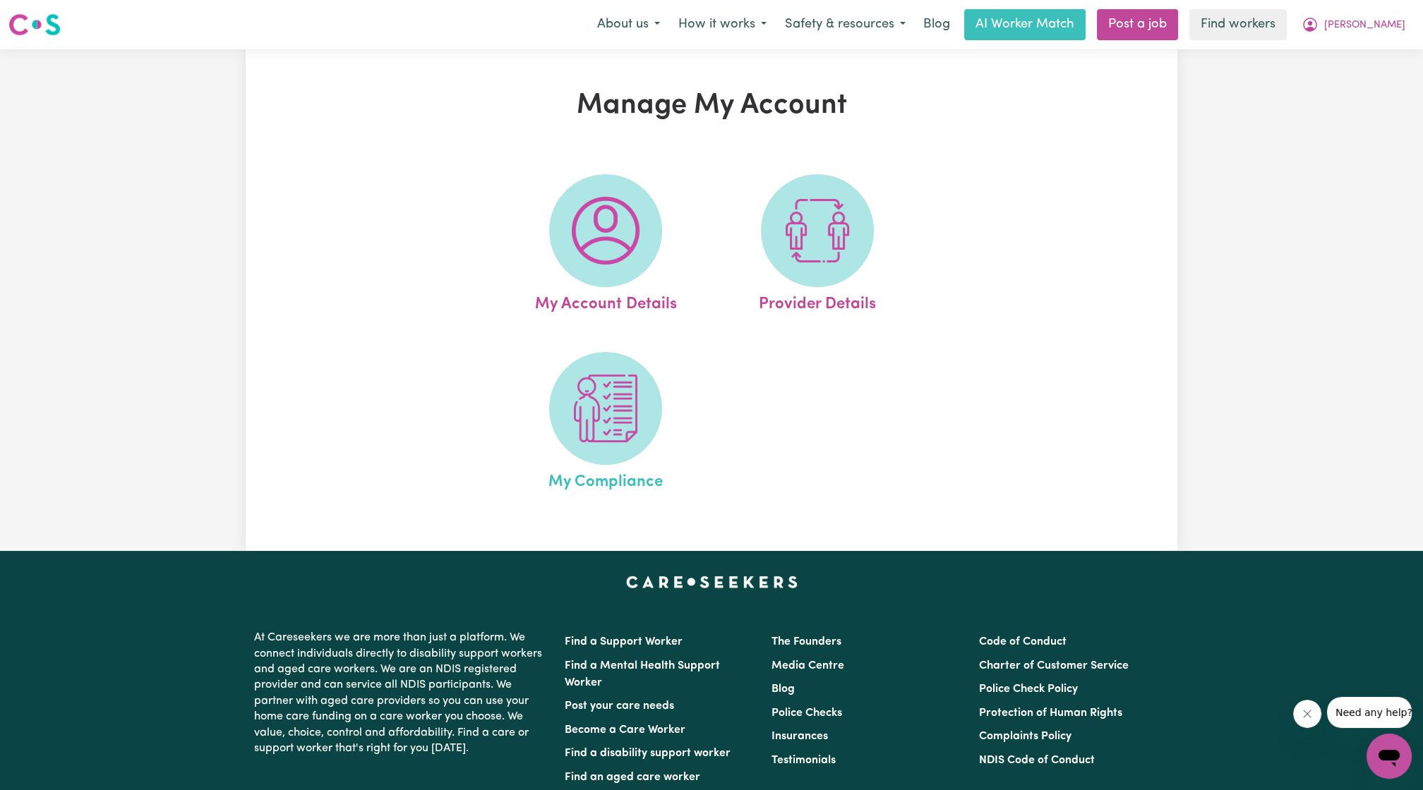
click at [655, 450] on link "My Compliance" at bounding box center [605, 423] width 203 height 143
click at [1330, 218] on div "Manage My Account My Account Details Provider Details My Compliance" at bounding box center [711, 300] width 1423 height 502
click at [1364, 25] on span "[PERSON_NAME]" at bounding box center [1364, 26] width 81 height 16
click at [1346, 49] on link "My Dashboard" at bounding box center [1357, 55] width 111 height 27
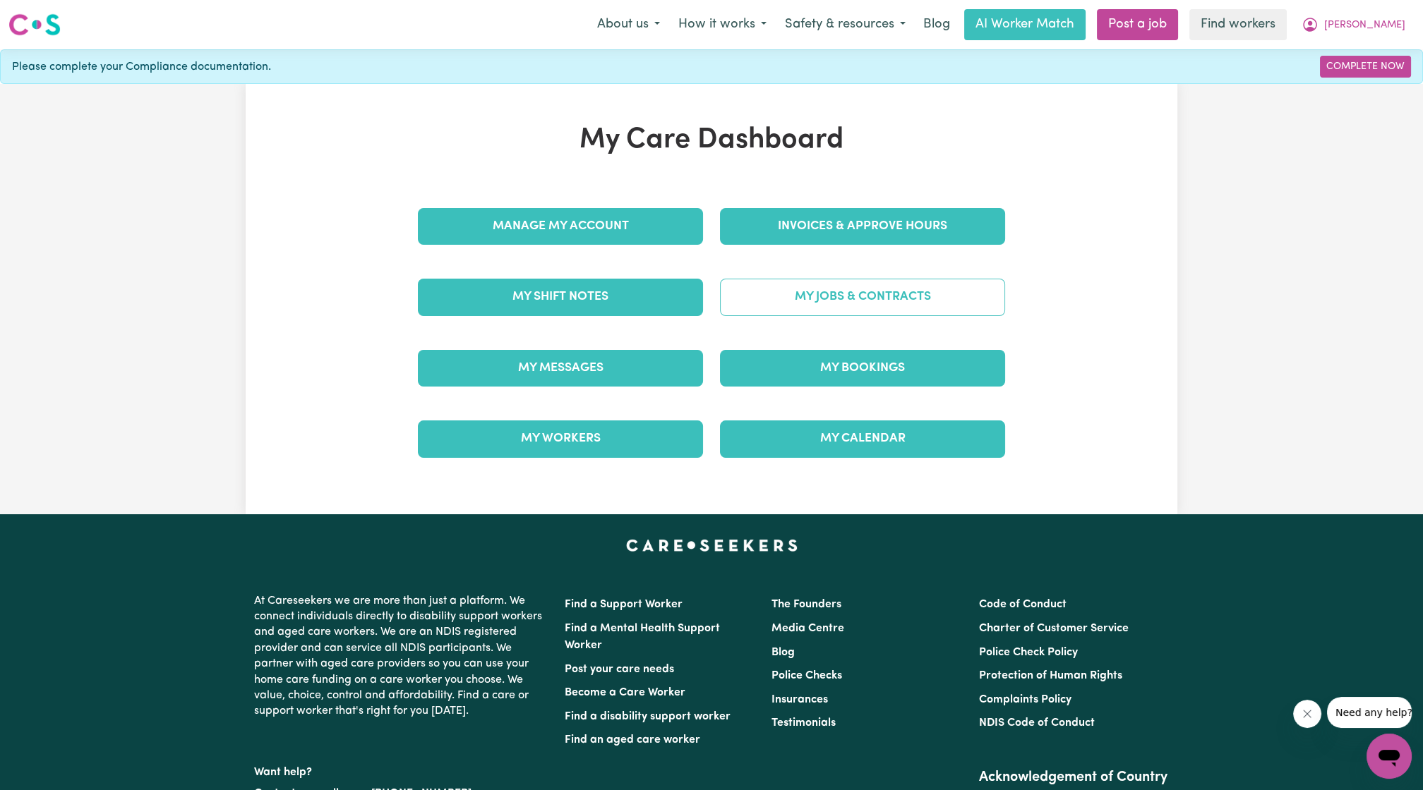
click at [946, 308] on link "My Jobs & Contracts" at bounding box center [862, 297] width 285 height 37
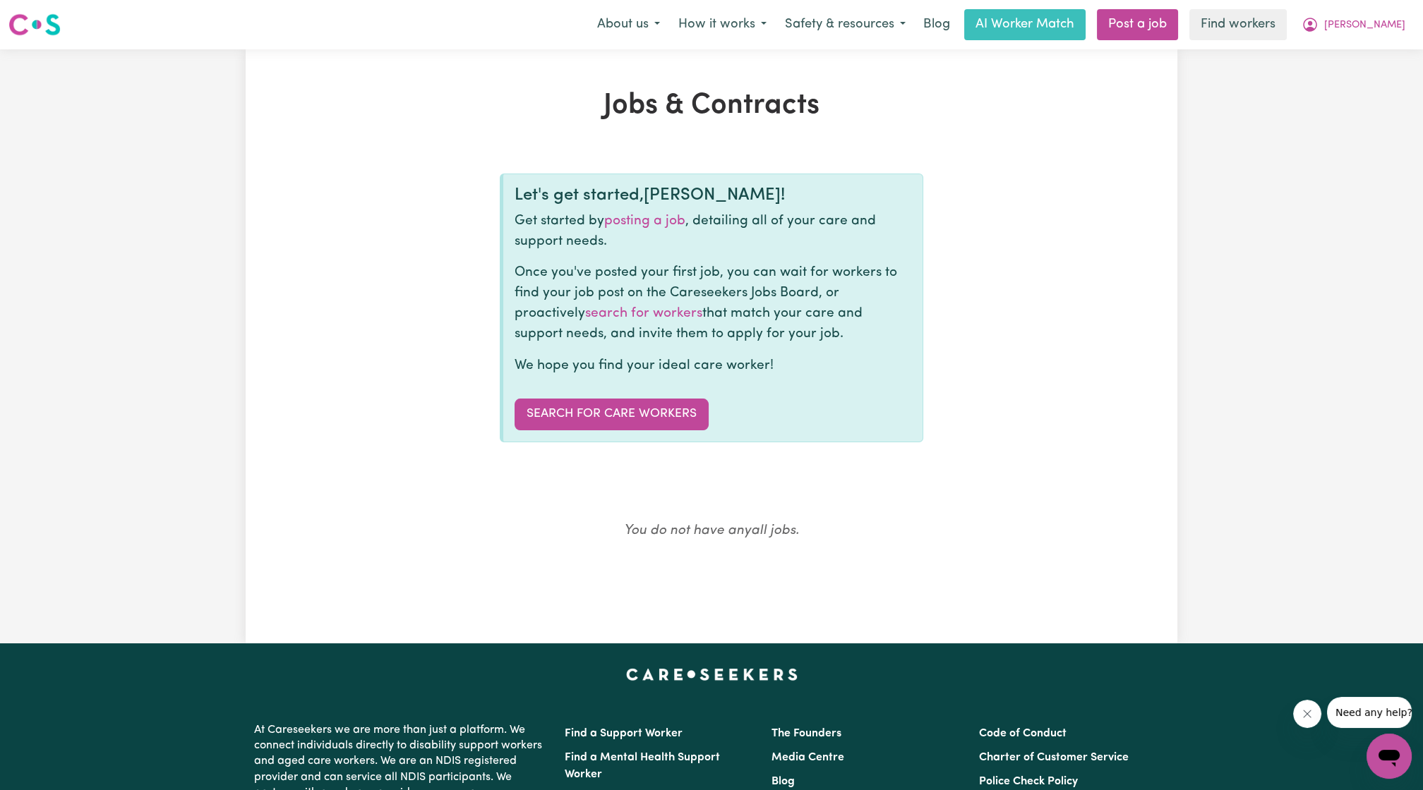
click at [1375, 186] on div "Jobs & Contracts Let's get started, [PERSON_NAME] ! Get started by posting a jo…" at bounding box center [711, 346] width 1423 height 594
click at [1318, 20] on icon "My Account" at bounding box center [1309, 24] width 17 height 17
click at [1329, 50] on link "My Dashboard" at bounding box center [1357, 55] width 111 height 27
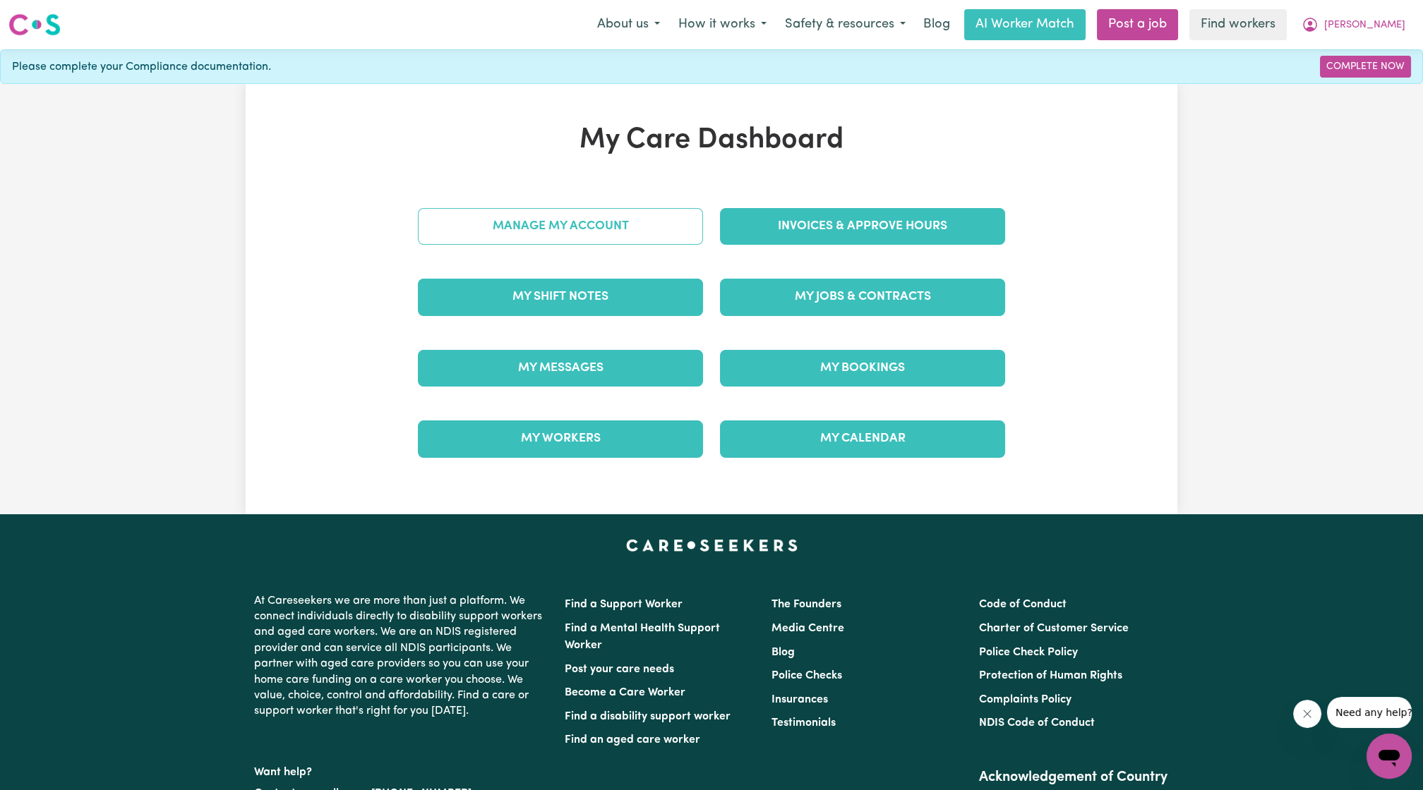
click at [611, 241] on link "Manage My Account" at bounding box center [560, 226] width 285 height 37
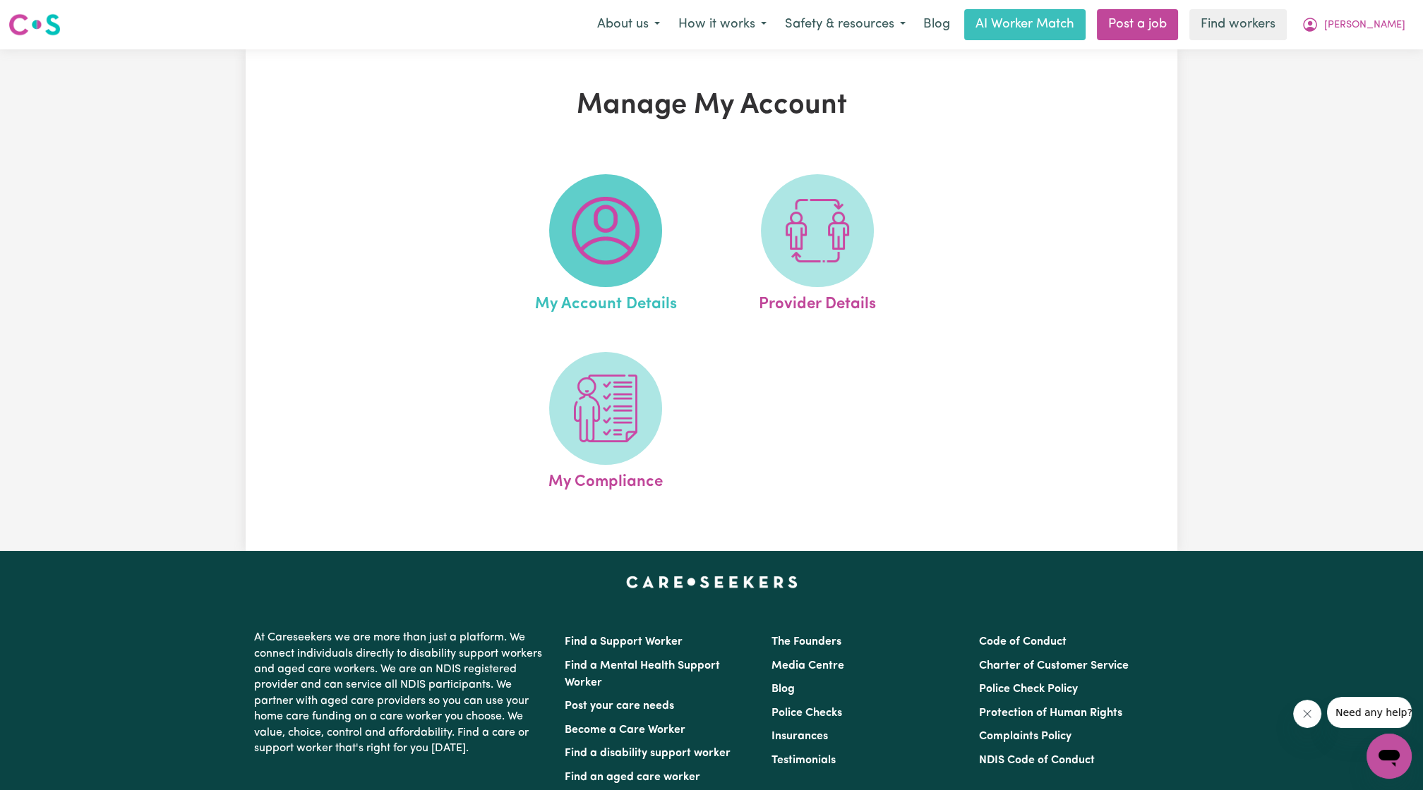
click at [625, 265] on img at bounding box center [606, 231] width 68 height 68
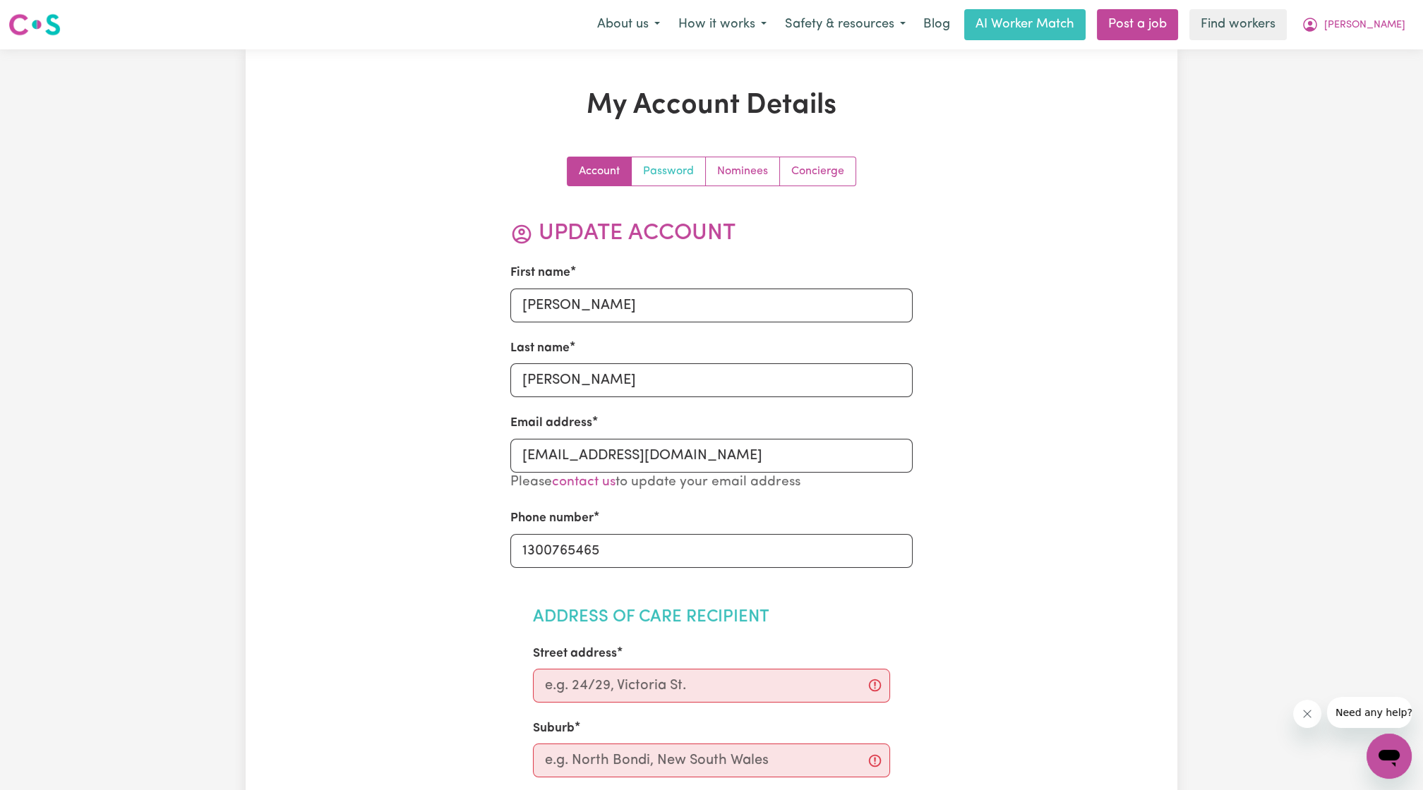
click at [670, 169] on link "Password" at bounding box center [669, 171] width 74 height 28
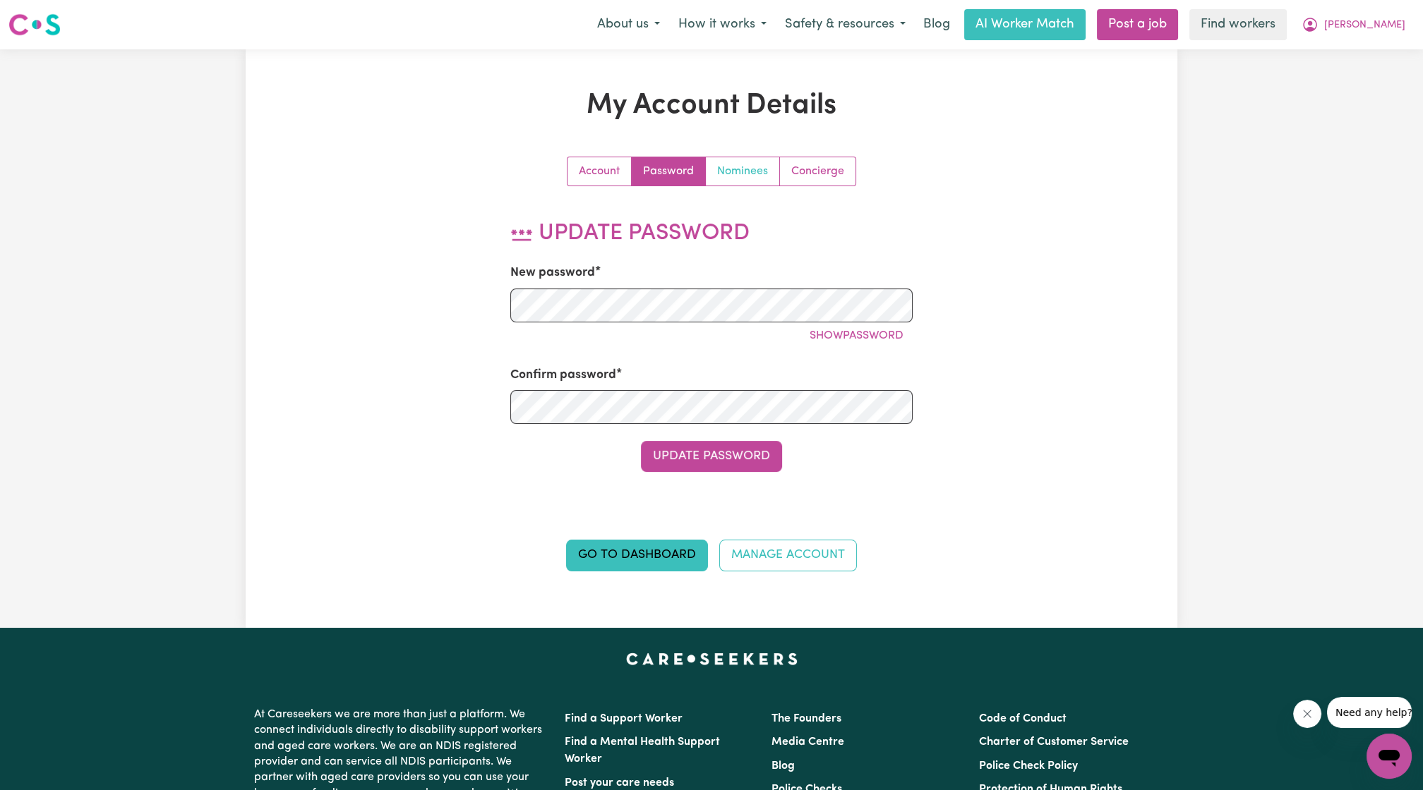
click at [750, 160] on link "Nominees" at bounding box center [743, 171] width 74 height 28
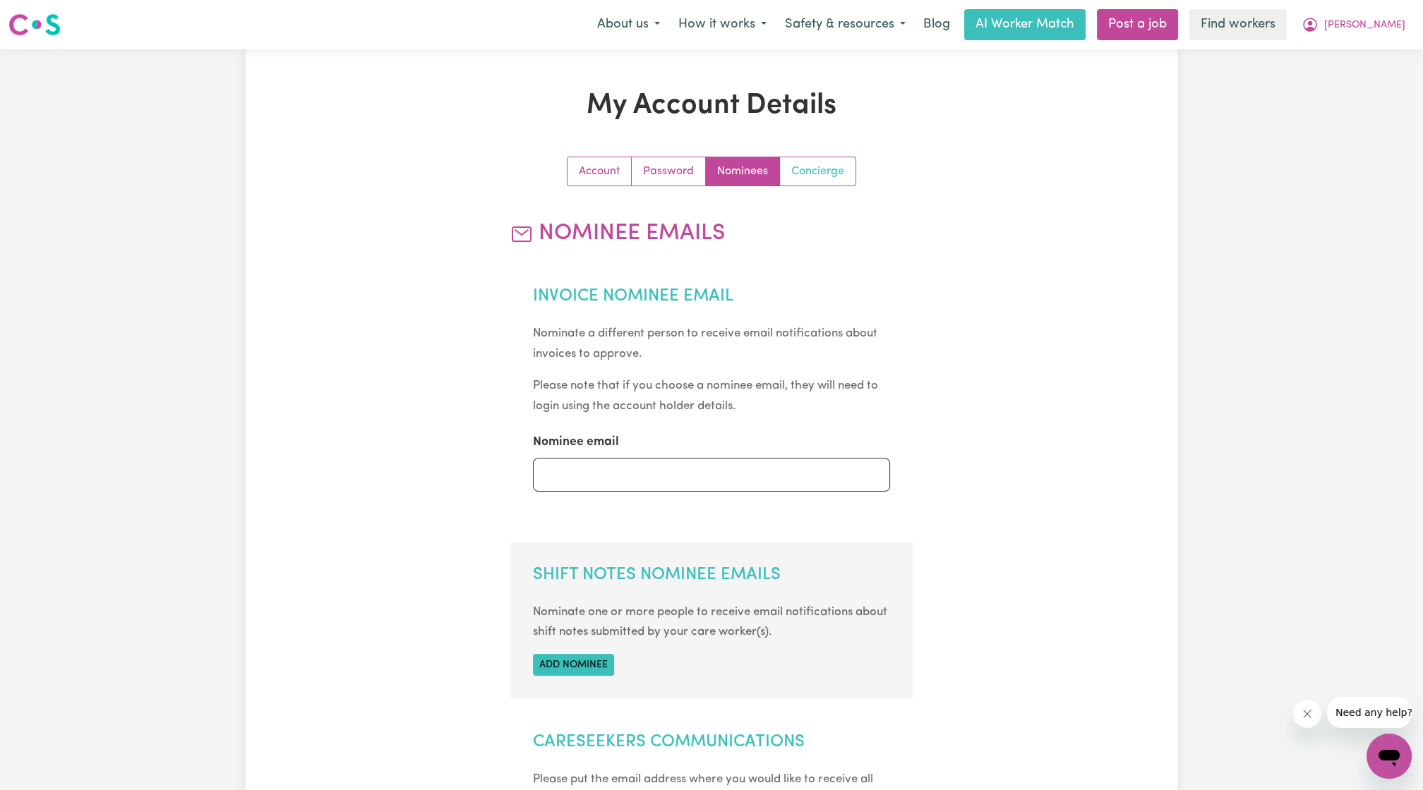
click at [840, 167] on link "Concierge" at bounding box center [818, 171] width 76 height 28
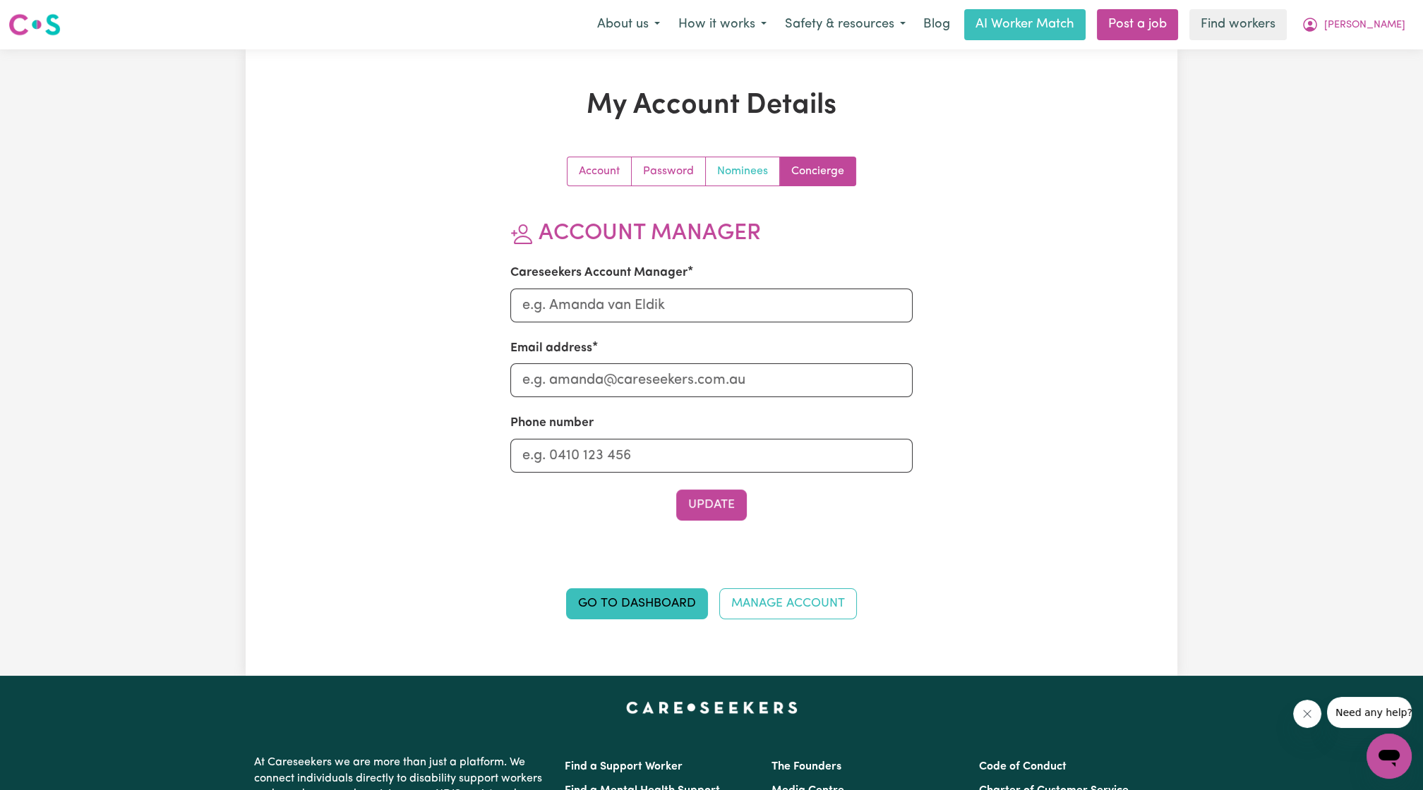
click at [749, 162] on link "Nominees" at bounding box center [743, 171] width 74 height 28
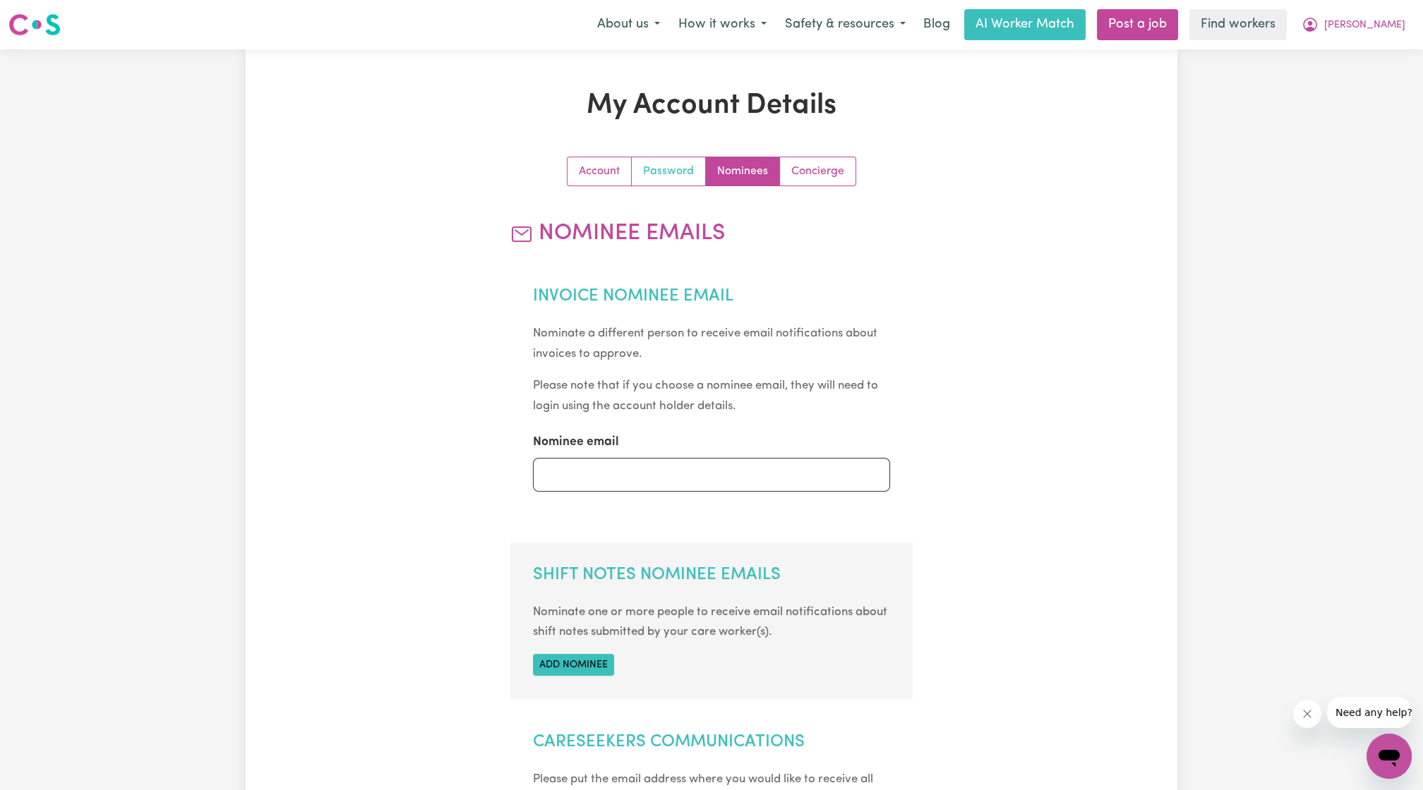
click at [650, 182] on link "Password" at bounding box center [669, 171] width 74 height 28
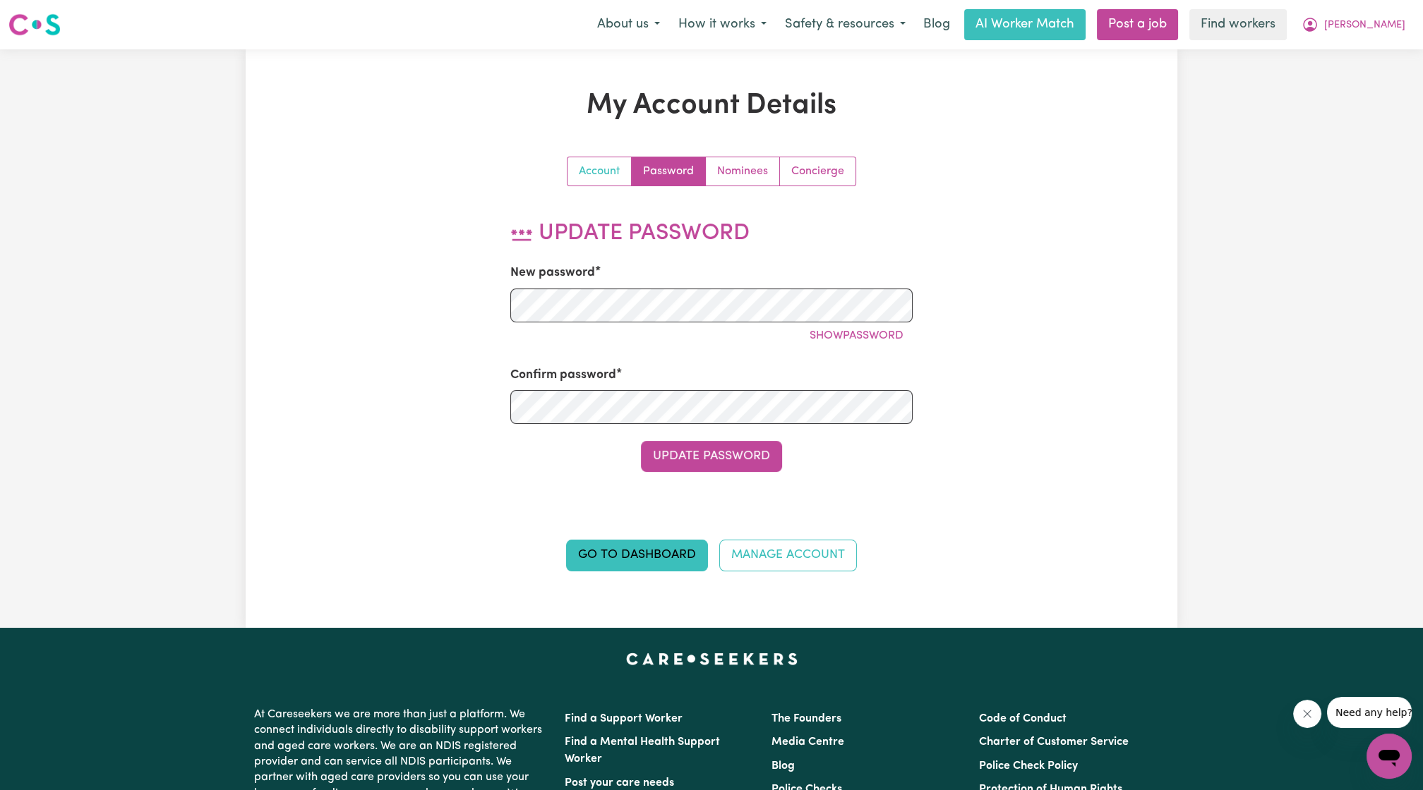
click at [608, 179] on link "Account" at bounding box center [599, 171] width 64 height 28
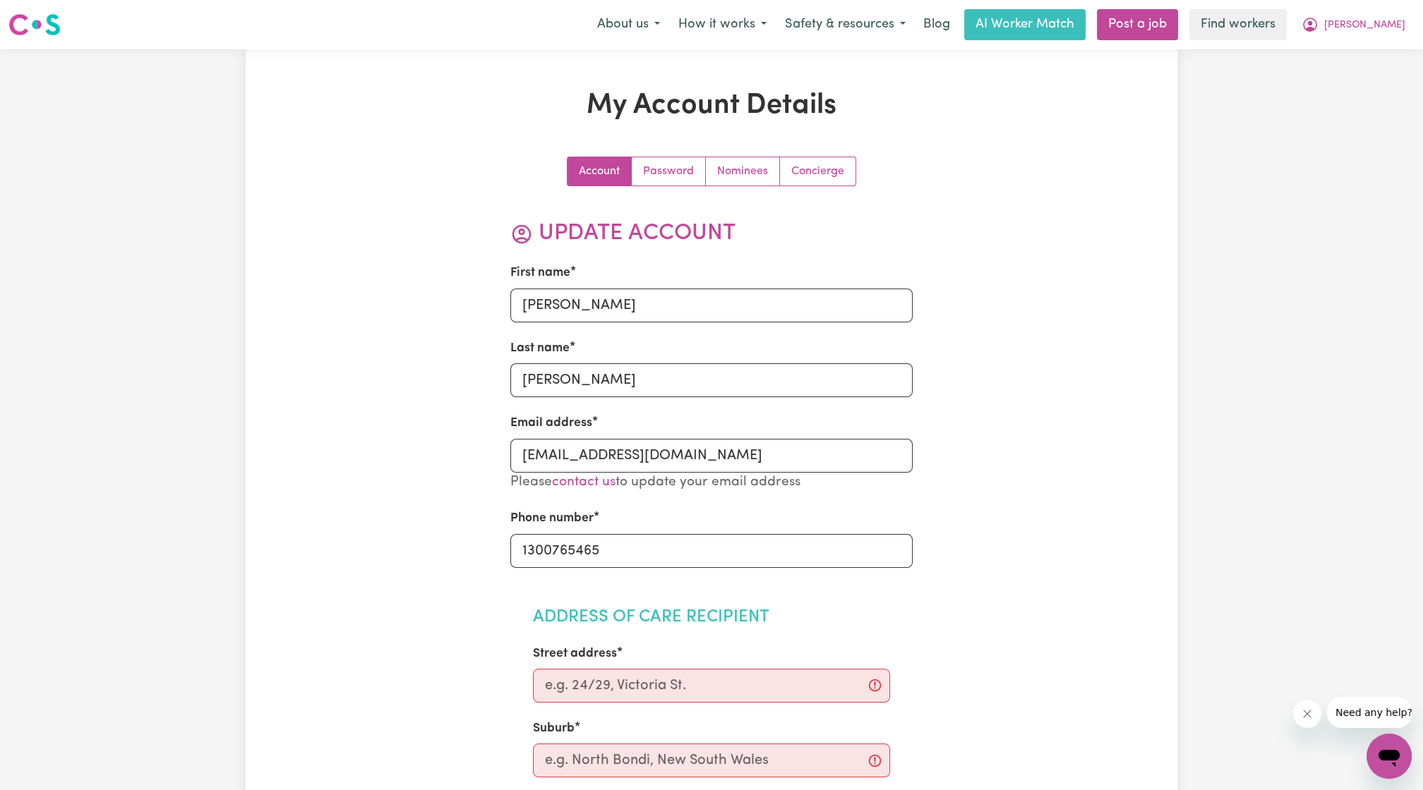
click at [1373, 2] on nav "Menu About us How it works Safety & resources Blog AI Worker Match Post a job F…" at bounding box center [711, 24] width 1423 height 49
click at [1369, 26] on span "[PERSON_NAME]" at bounding box center [1364, 26] width 81 height 16
click at [1351, 82] on link "Logout" at bounding box center [1357, 81] width 111 height 27
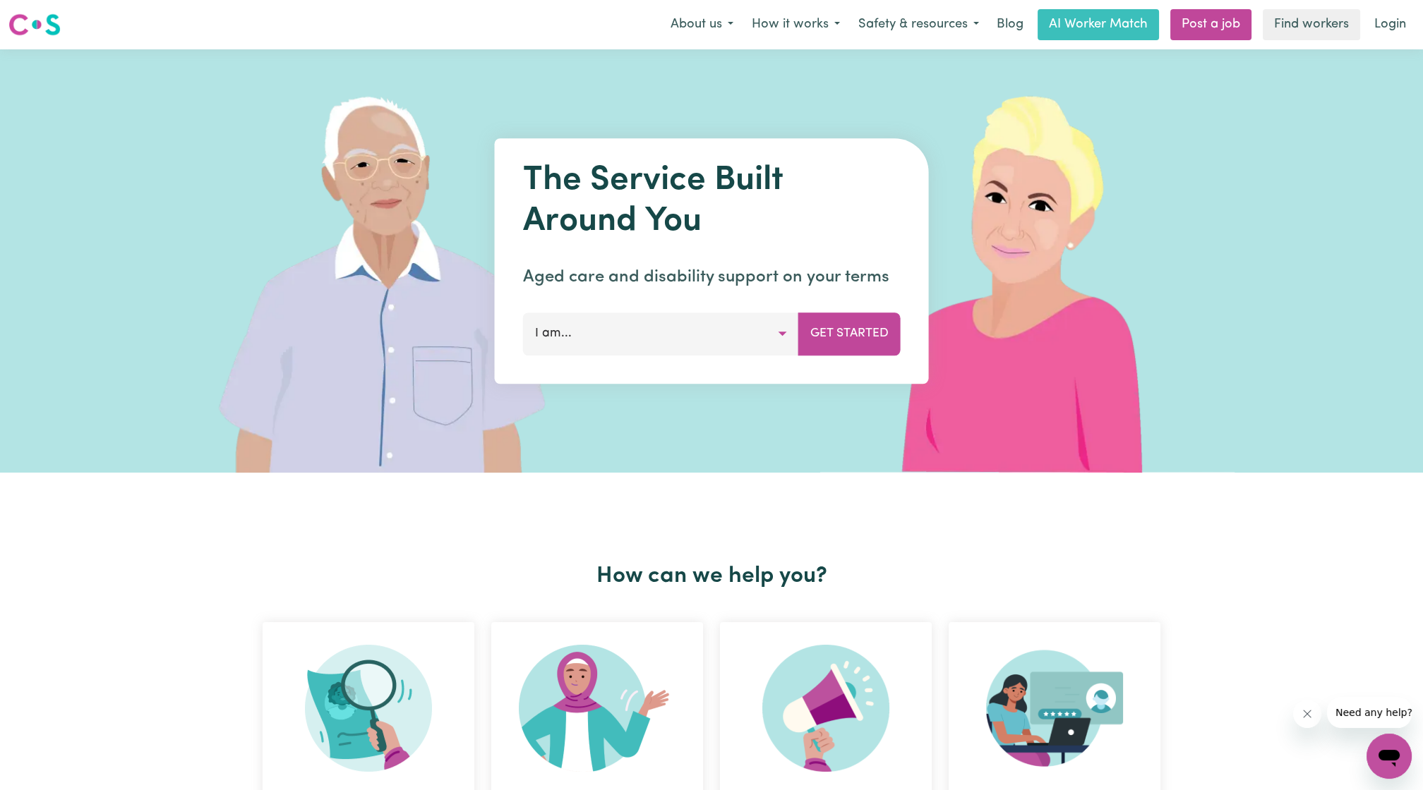
click at [1408, 3] on nav "Menu About us How it works Safety & resources Blog AI Worker Match Post a job F…" at bounding box center [711, 24] width 1423 height 49
click at [1392, 29] on link "Login" at bounding box center [1389, 24] width 49 height 31
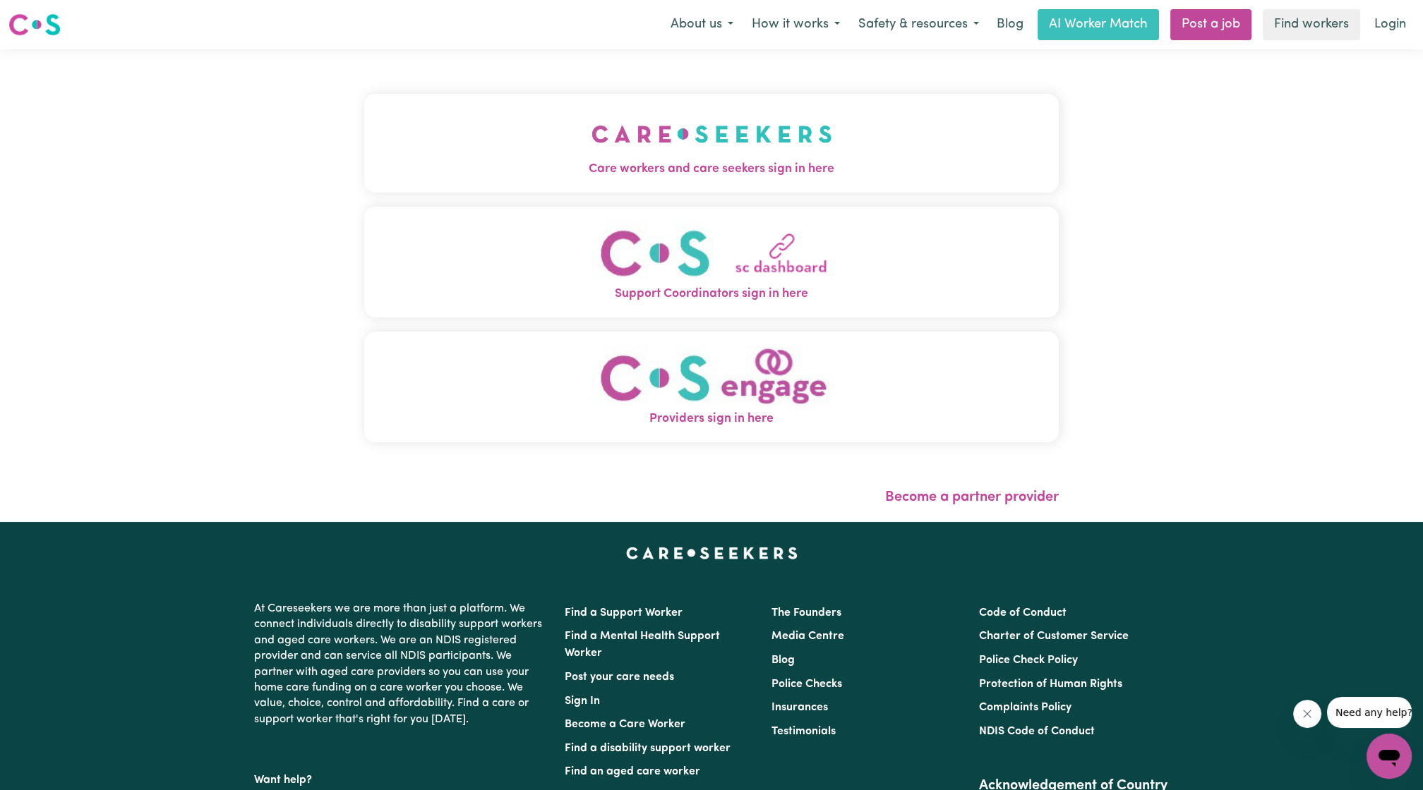
click at [506, 213] on button "Support Coordinators sign in here" at bounding box center [711, 262] width 694 height 111
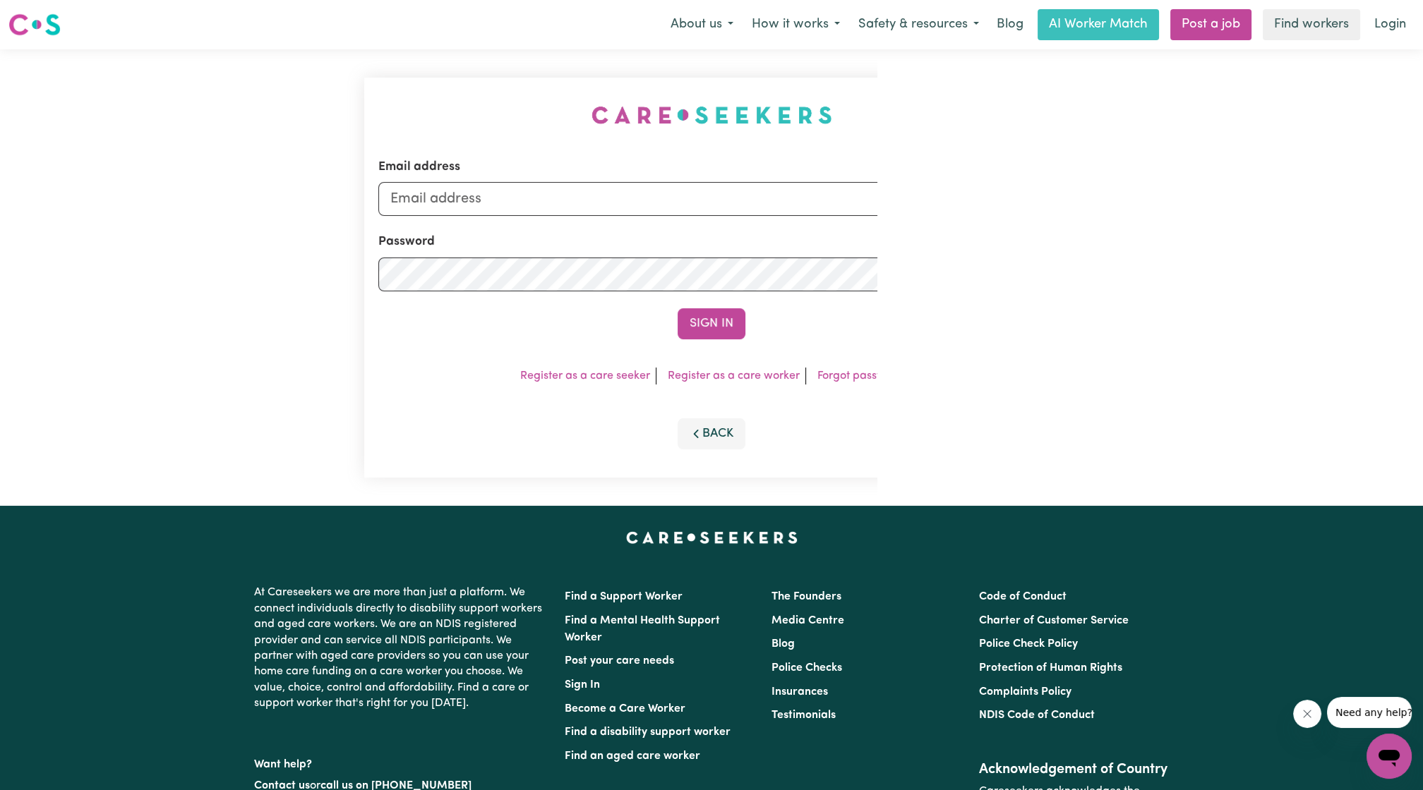
click at [543, 171] on div "Email address Password Sign In Register as a care seeker Register as a care wor…" at bounding box center [711, 277] width 711 height 457
click at [577, 203] on input "Email address" at bounding box center [711, 199] width 666 height 34
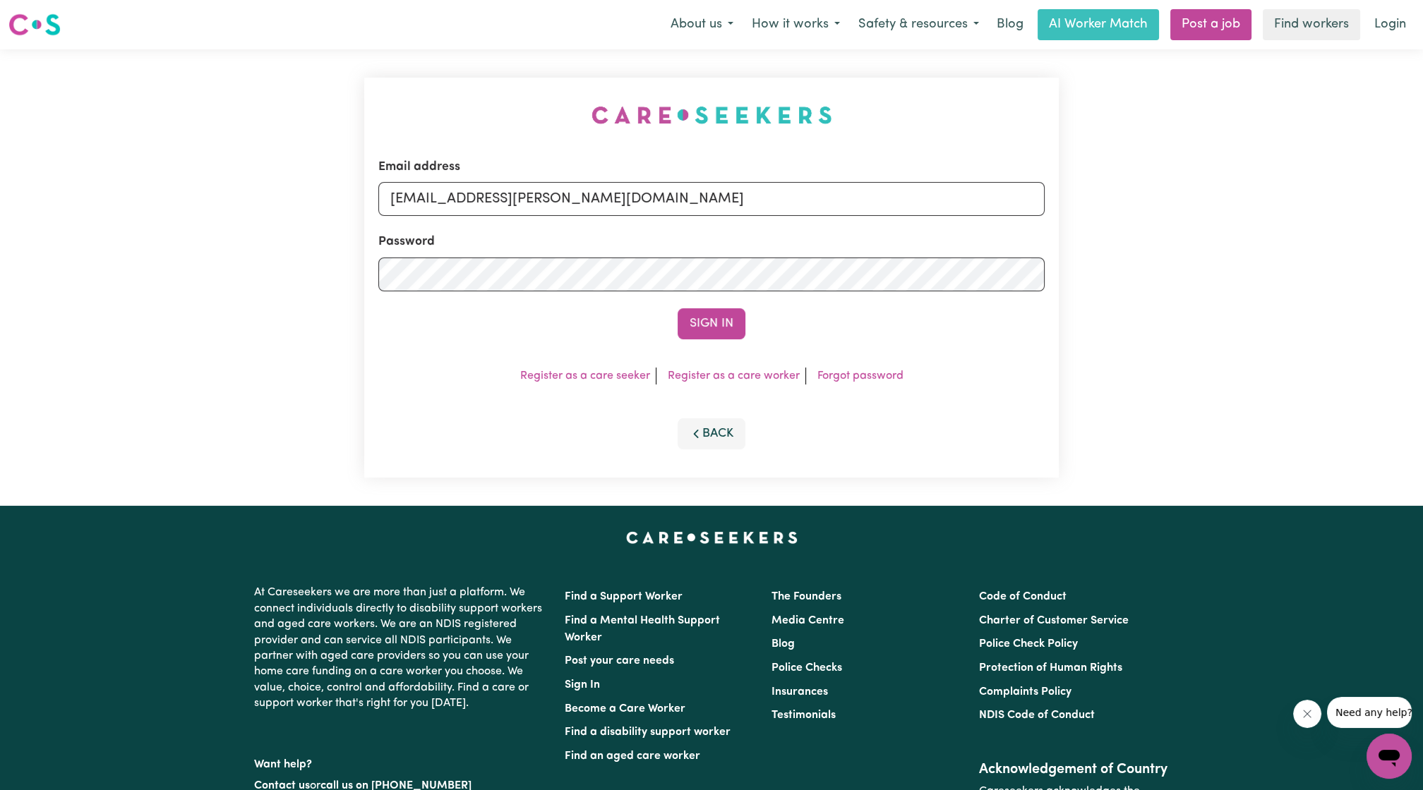
drag, startPoint x: 460, startPoint y: 195, endPoint x: 806, endPoint y: 212, distance: 346.1
click at [805, 212] on input "[EMAIL_ADDRESS][PERSON_NAME][DOMAIN_NAME]" at bounding box center [711, 199] width 666 height 34
paste input "[EMAIL_ADDRESS][DOMAIN_NAME]"
type input "[EMAIL_ADDRESS][DOMAIN_NAME]"
click at [708, 345] on div "Email address [EMAIL_ADDRESS][DOMAIN_NAME] Password Sign In Register as a care …" at bounding box center [711, 278] width 694 height 400
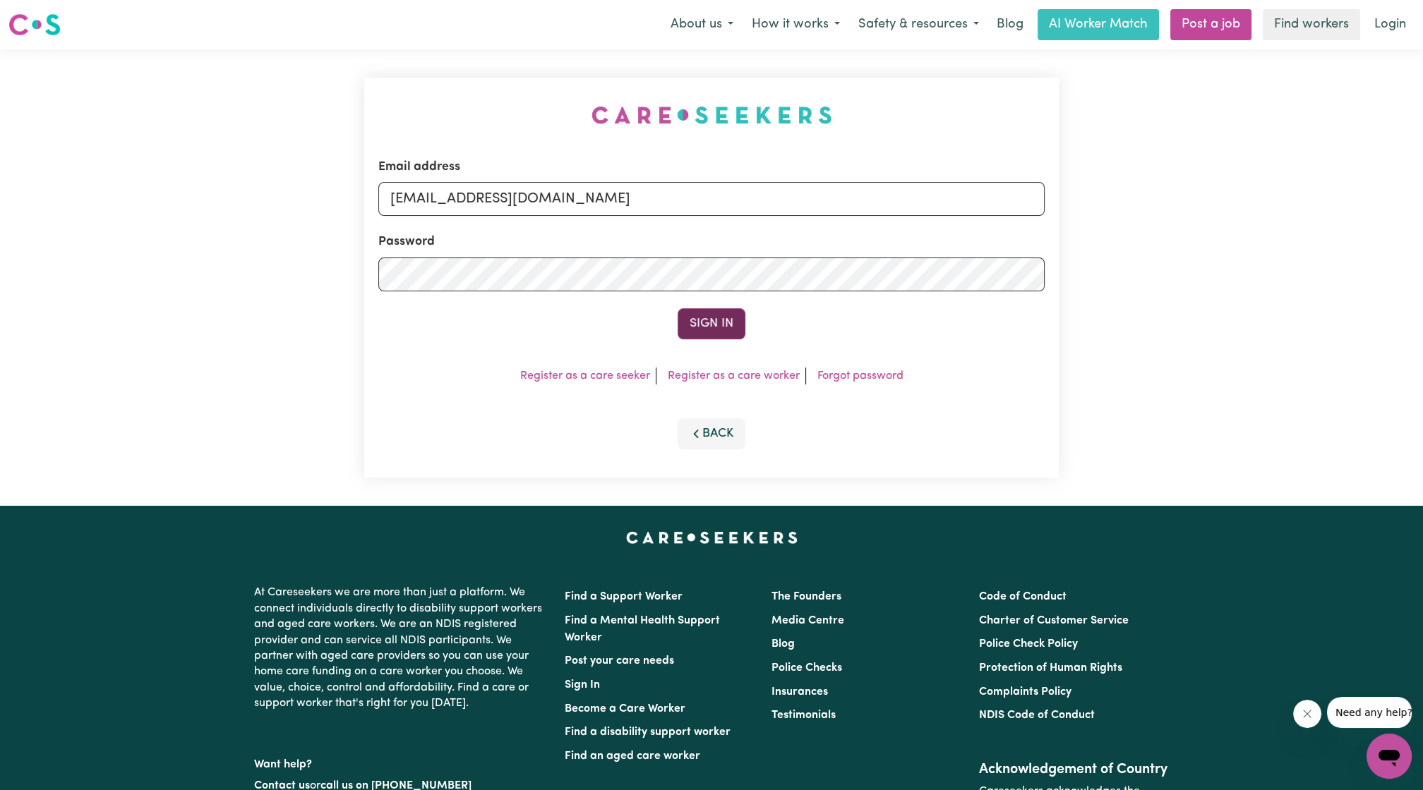
click at [732, 320] on button "Sign In" at bounding box center [711, 323] width 68 height 31
